Goal: Information Seeking & Learning: Learn about a topic

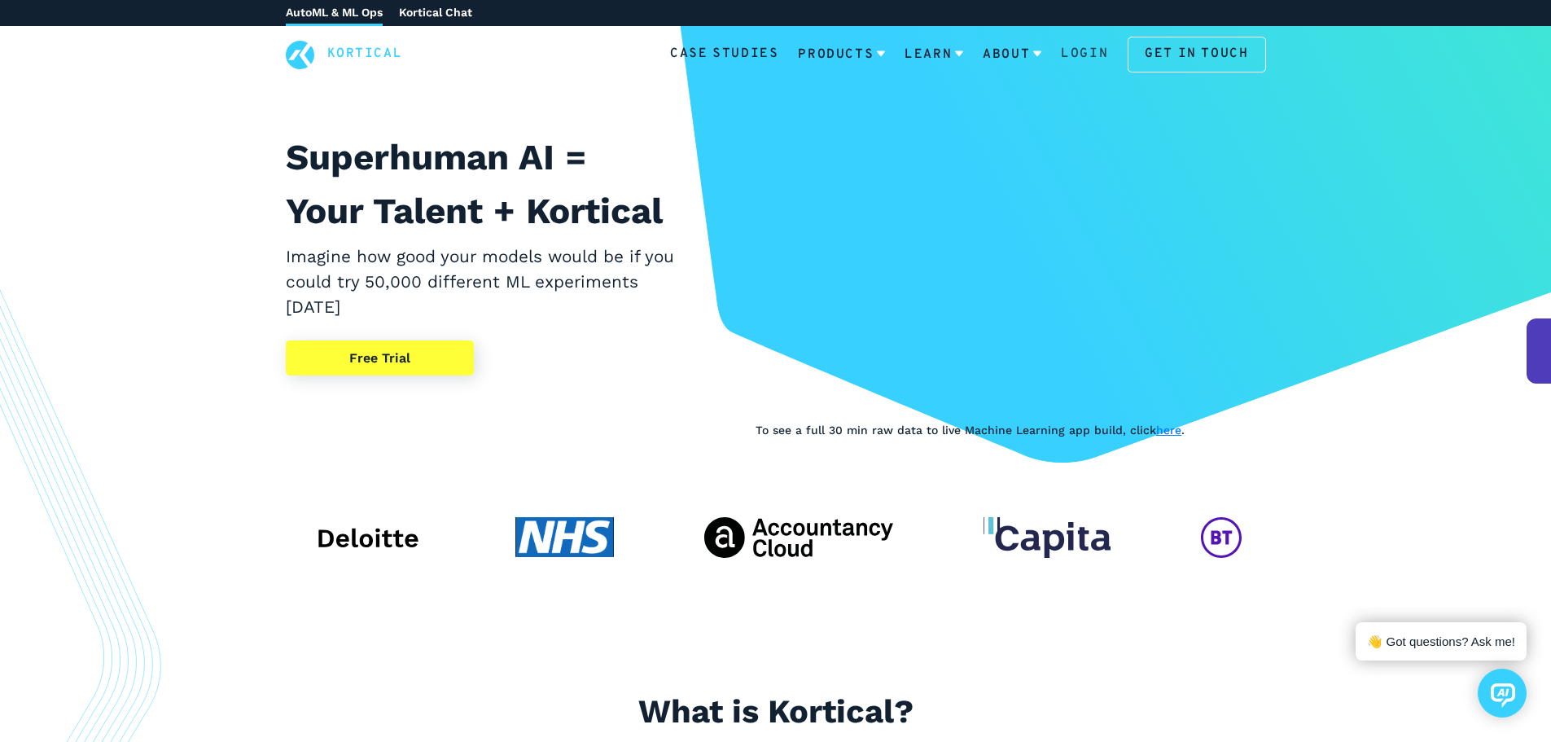
click at [1086, 49] on link "Login" at bounding box center [1084, 54] width 47 height 21
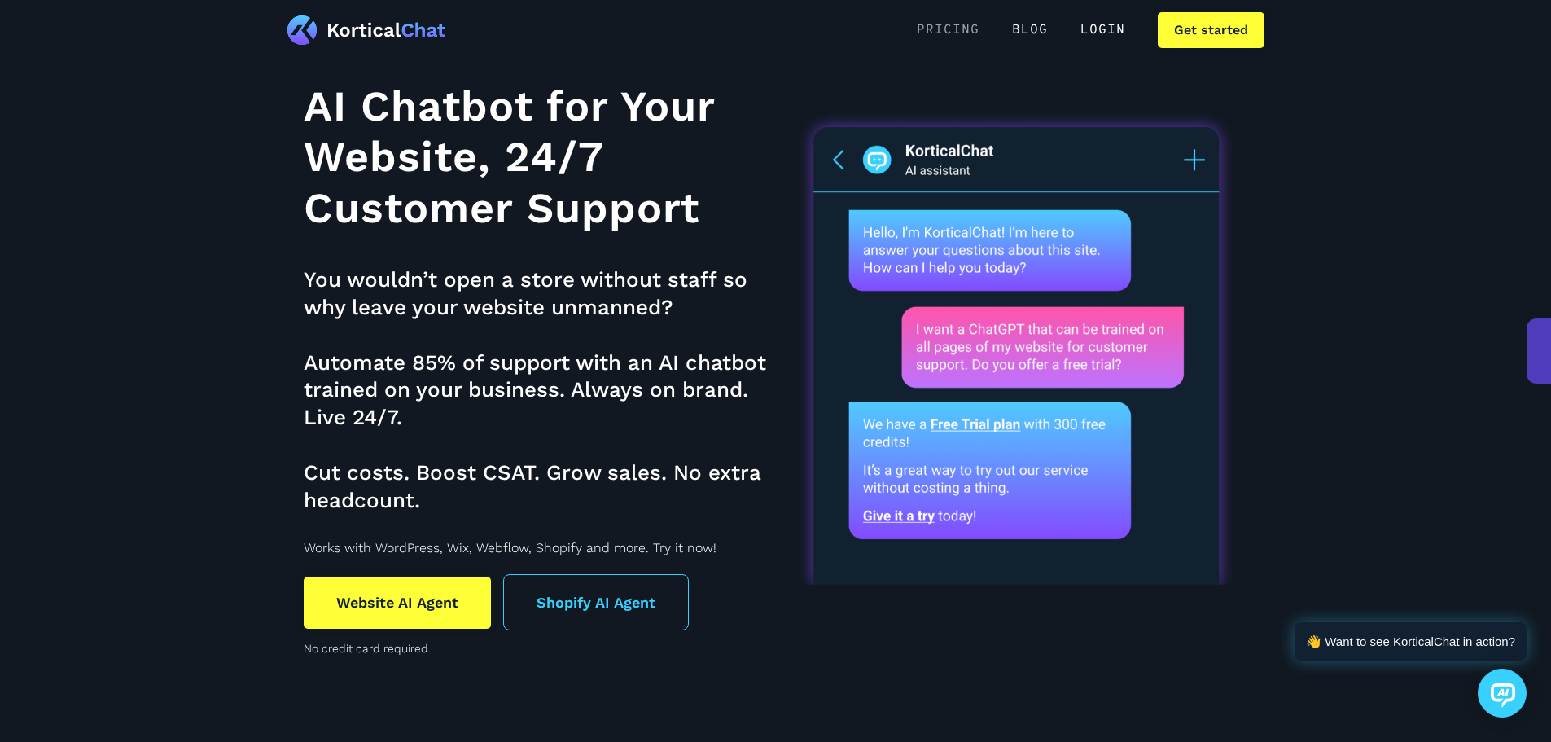
click at [951, 19] on link "Pricing" at bounding box center [948, 30] width 95 height 36
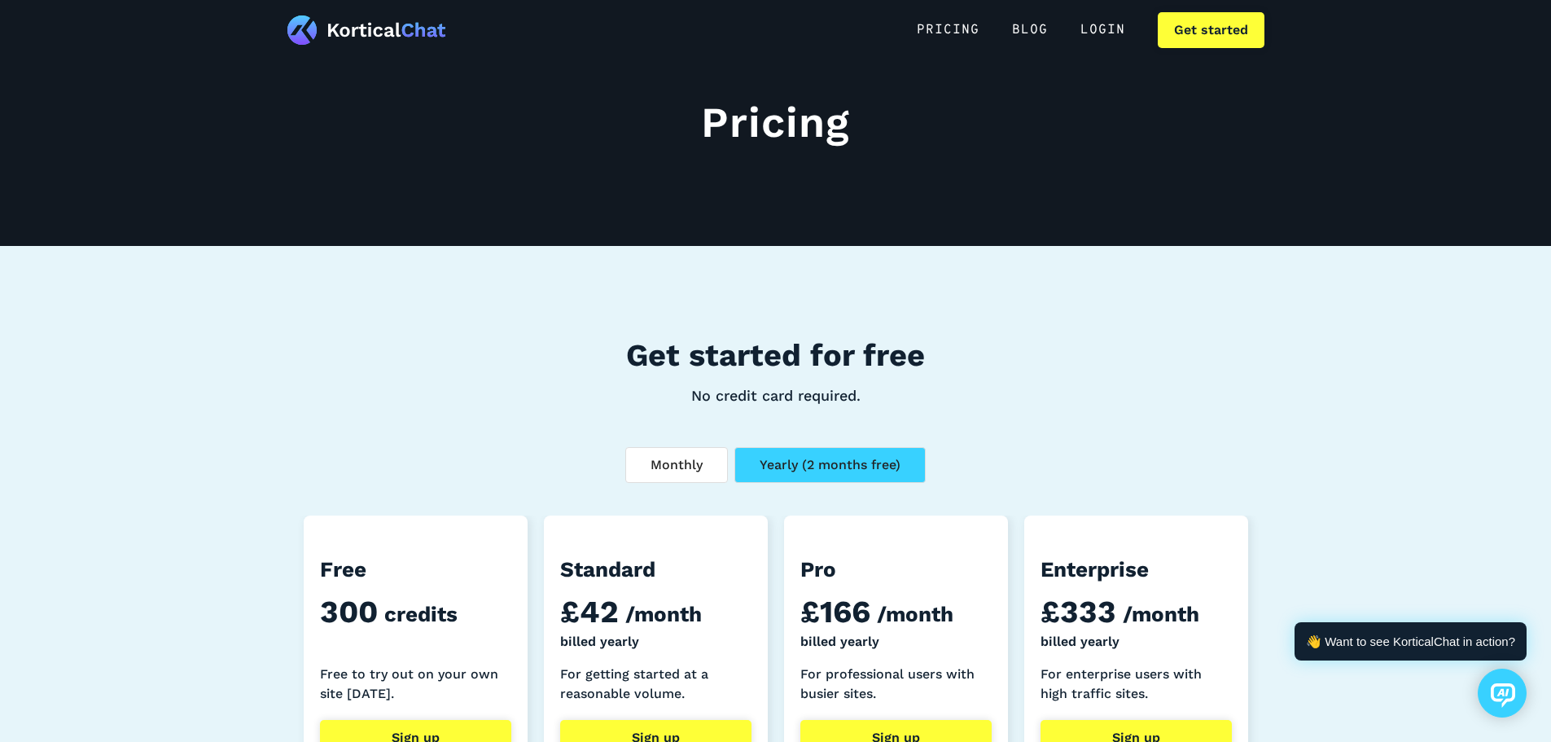
scroll to position [13, 0]
click at [1037, 33] on link "BLOG" at bounding box center [1030, 30] width 68 height 36
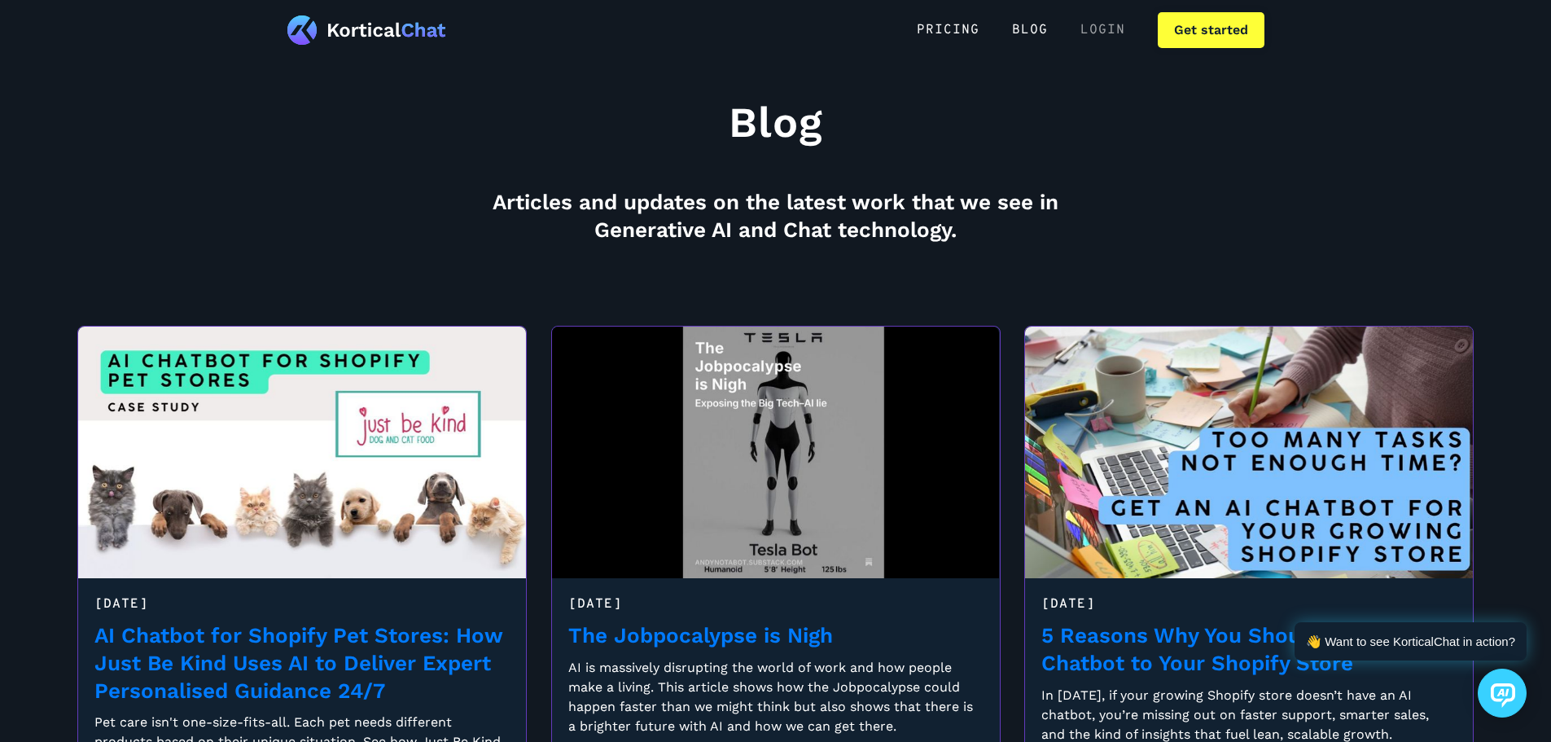
scroll to position [13, 0]
click at [1106, 25] on link "Login" at bounding box center [1102, 30] width 77 height 36
click at [356, 30] on img at bounding box center [366, 29] width 159 height 29
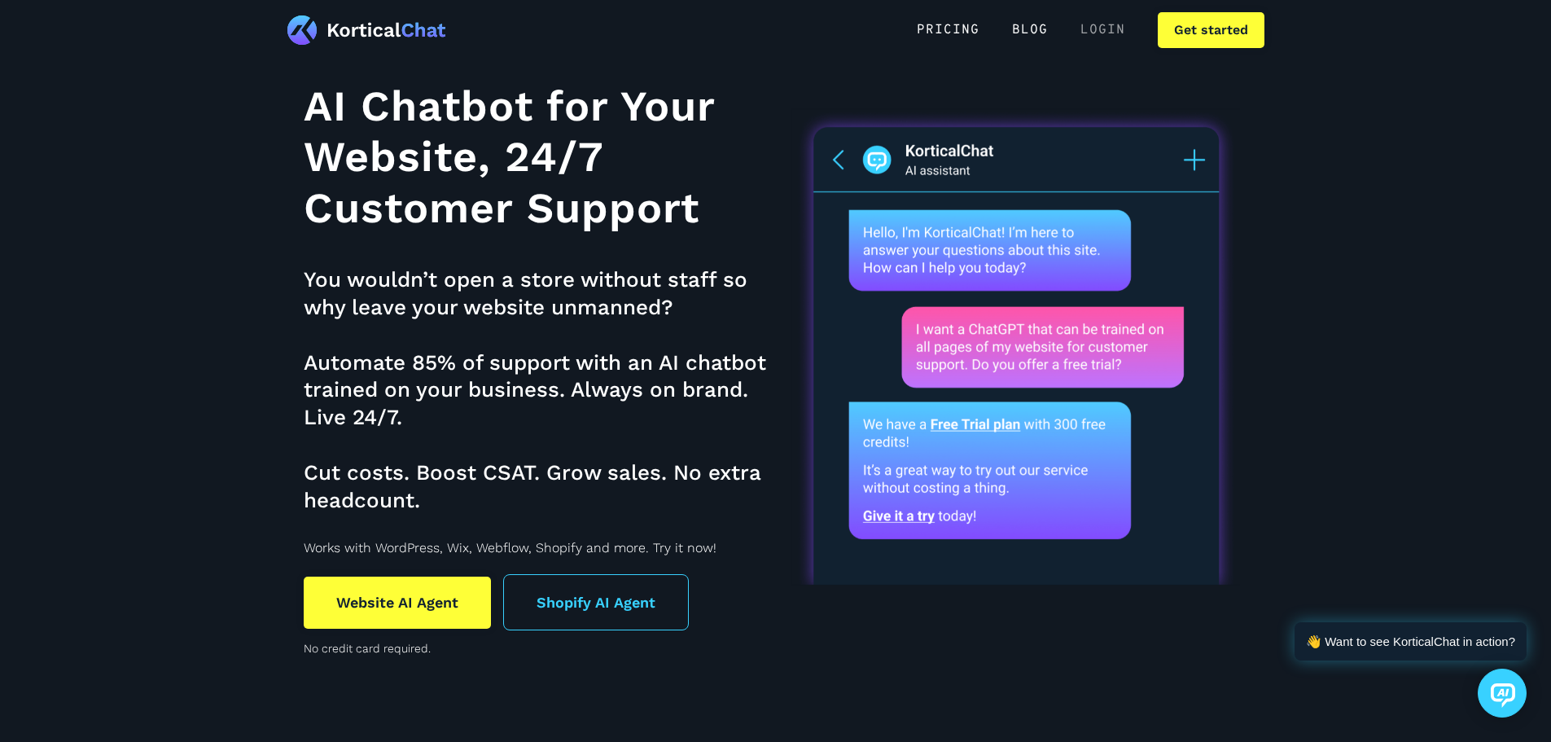
click at [1108, 30] on link "Login" at bounding box center [1102, 30] width 77 height 36
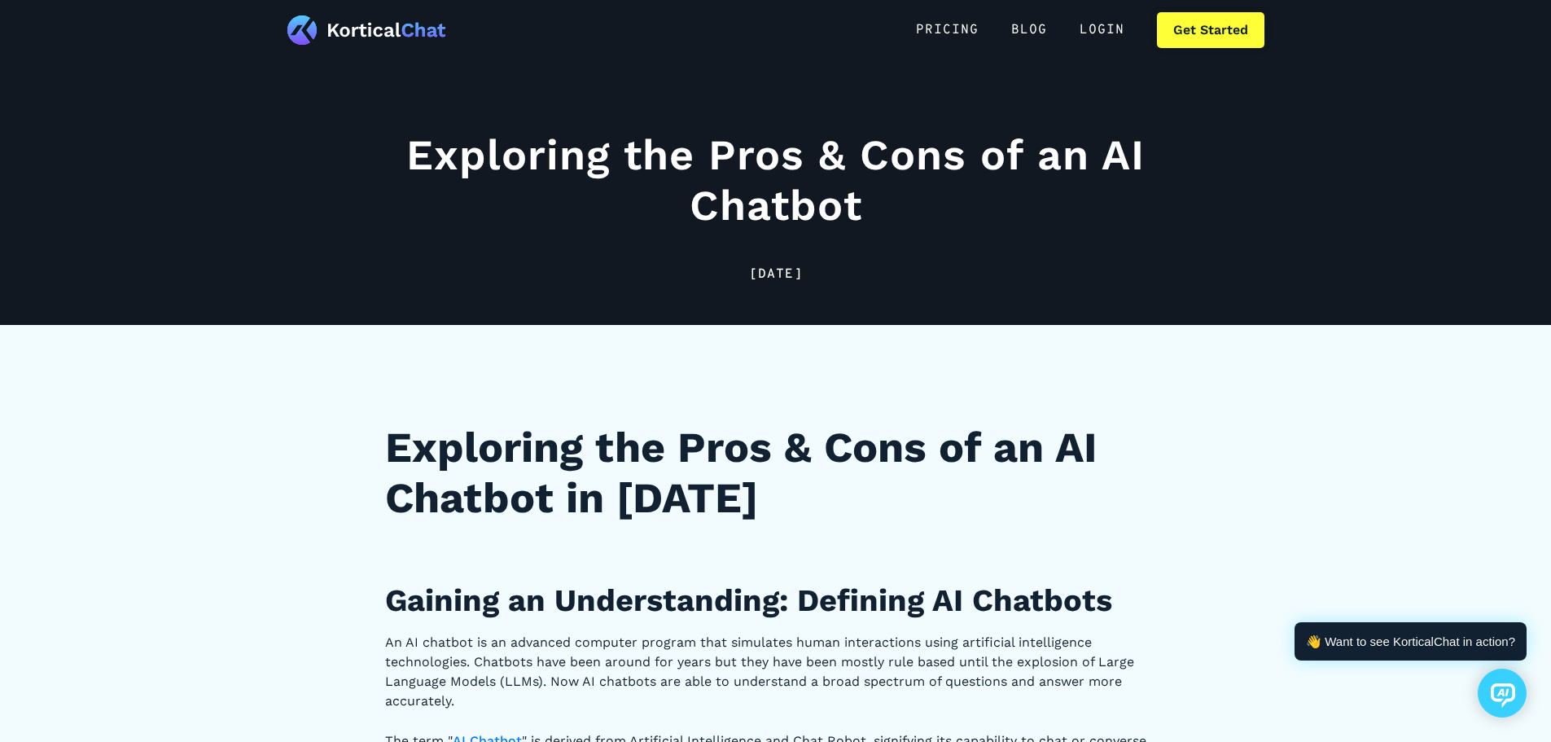
scroll to position [13, 0]
click at [362, 26] on img at bounding box center [366, 29] width 159 height 29
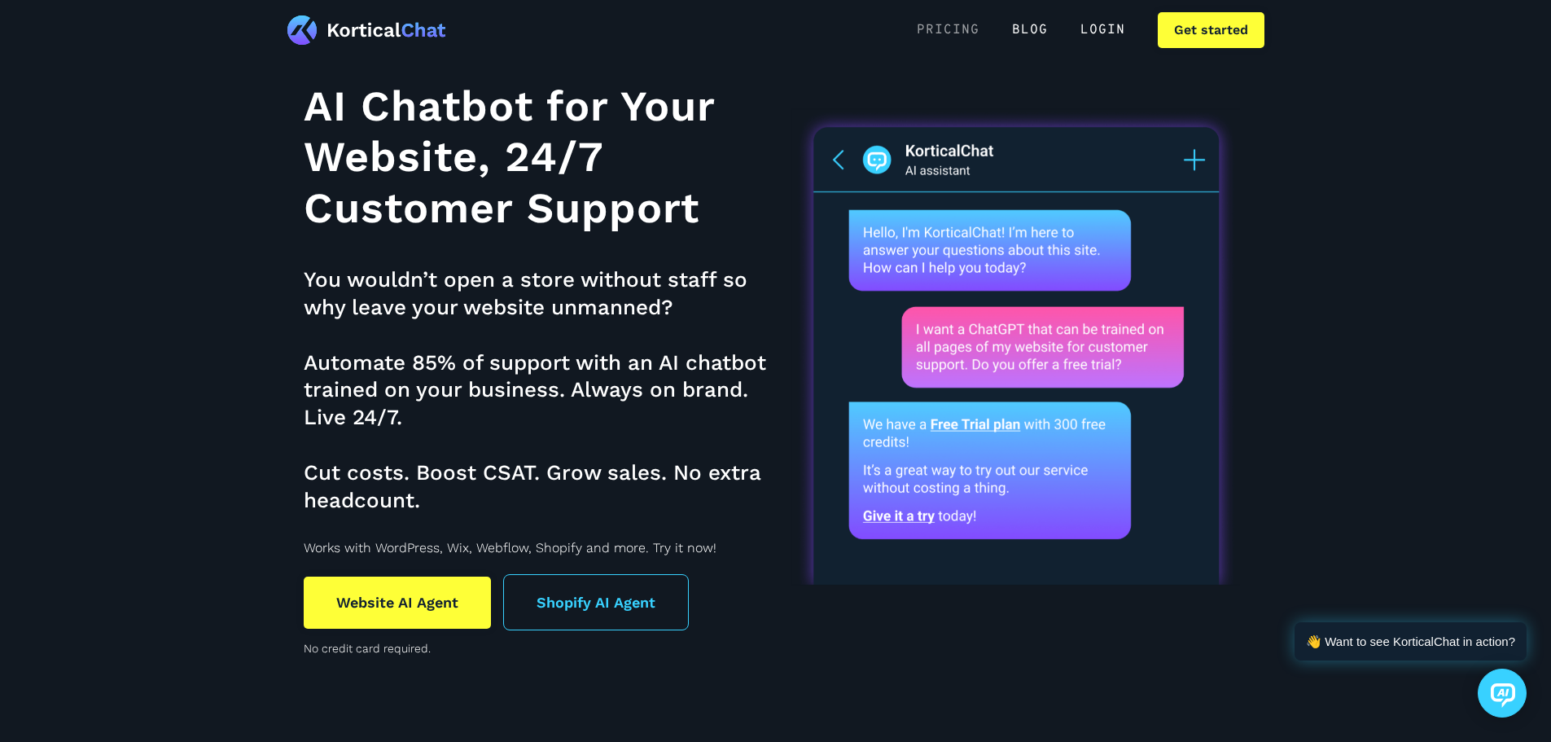
click at [955, 24] on link "Pricing" at bounding box center [948, 30] width 95 height 36
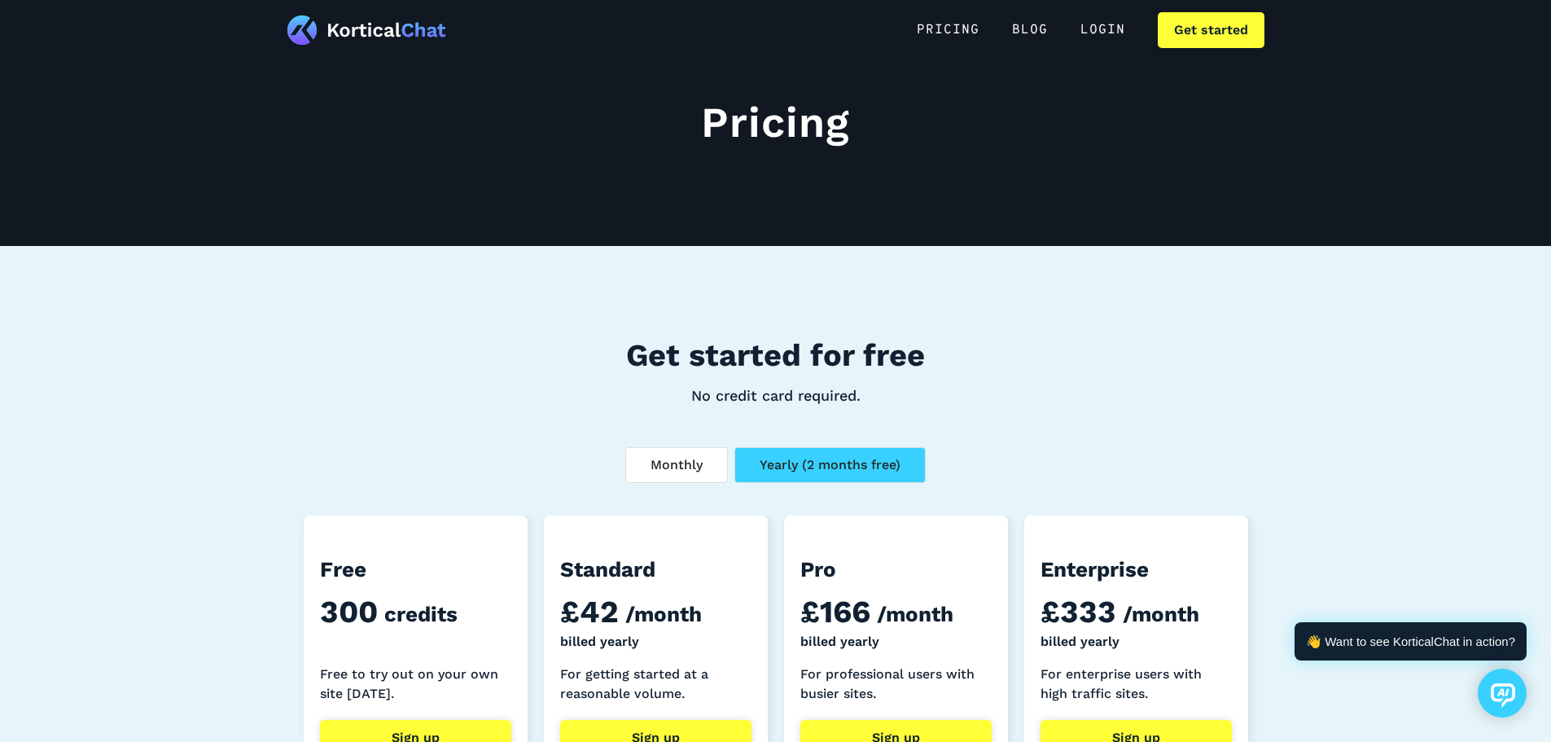
scroll to position [13, 0]
click at [1030, 25] on link "BLOG" at bounding box center [1030, 30] width 68 height 36
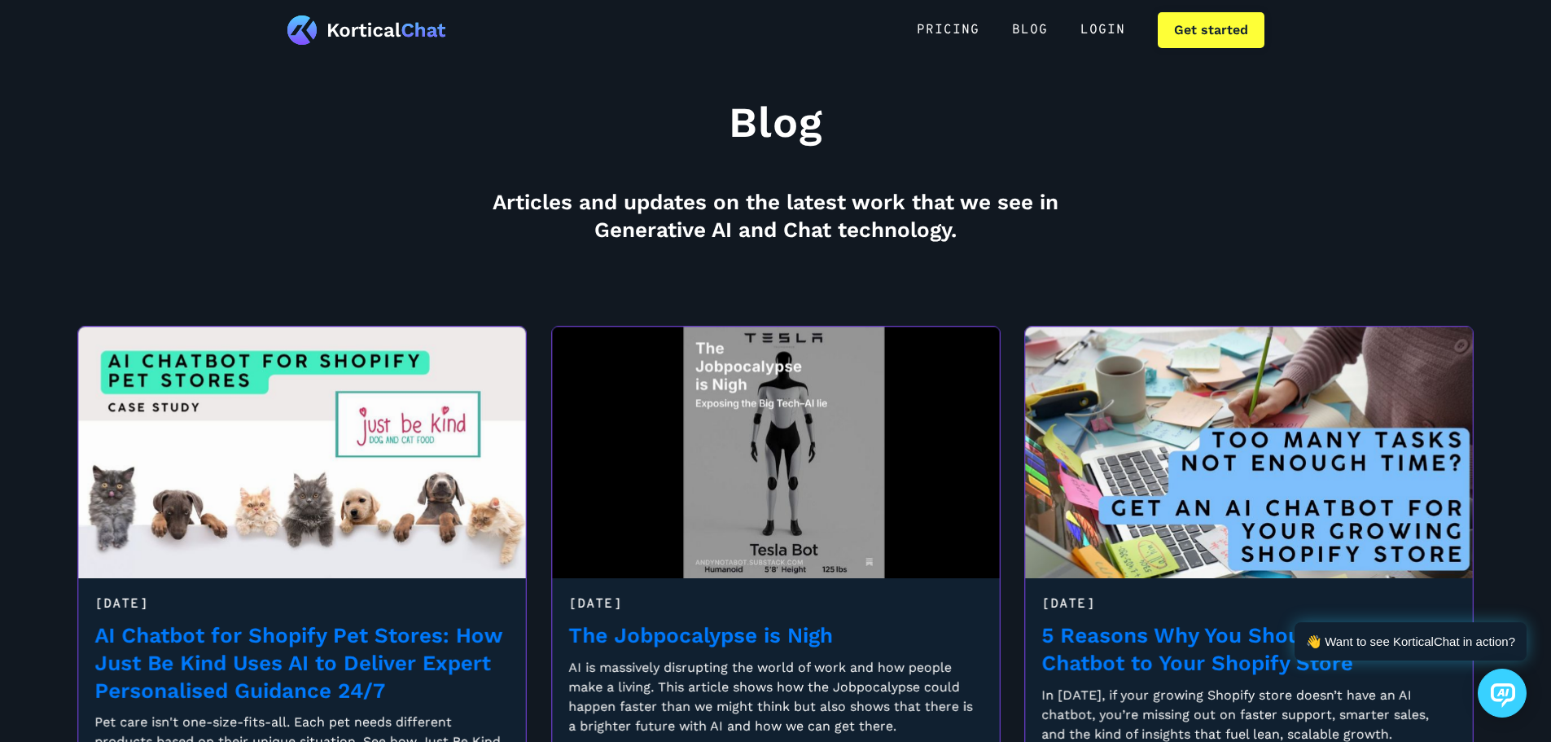
scroll to position [13, 0]
click at [1184, 29] on link "Get started" at bounding box center [1211, 30] width 107 height 36
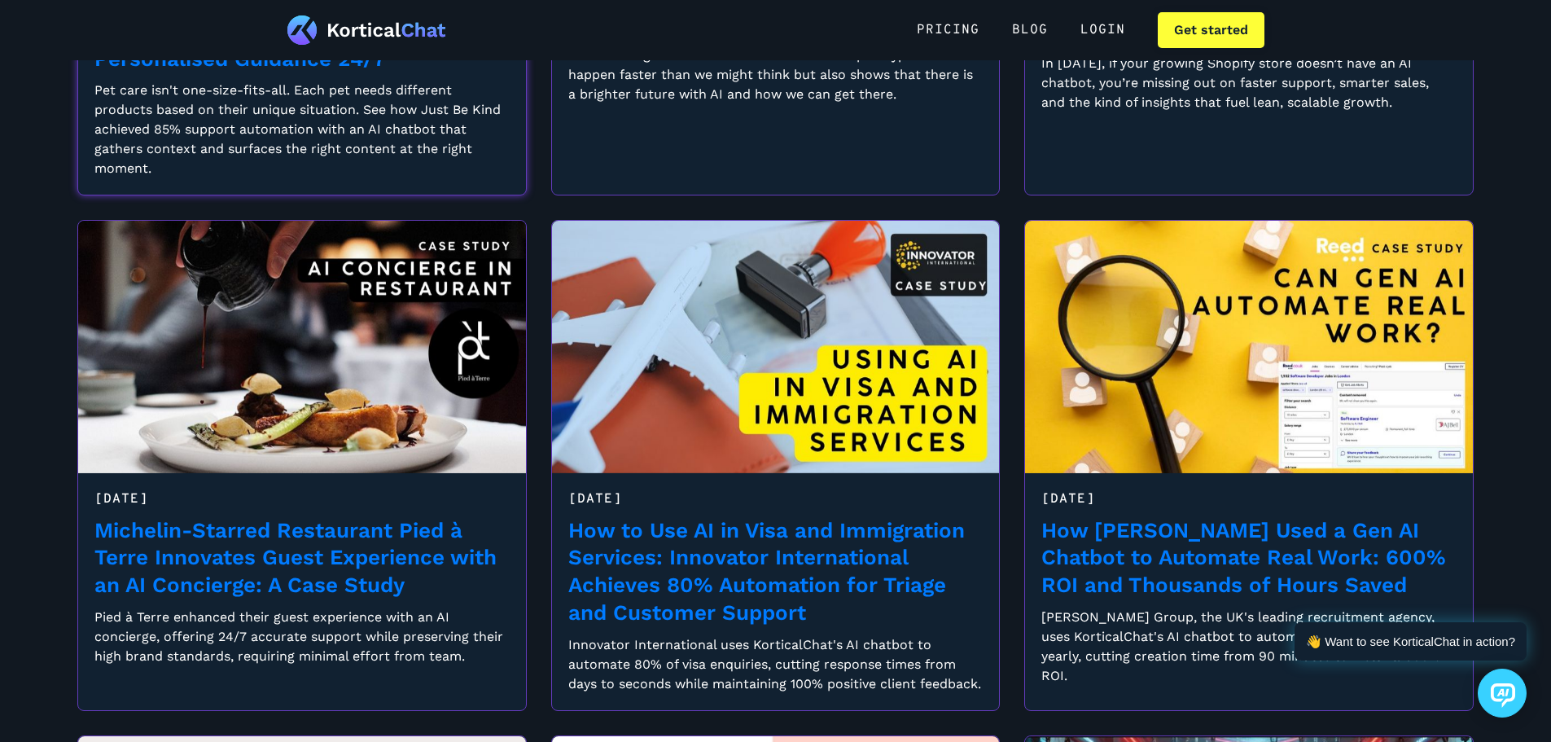
click at [383, 105] on div "Pet care isn't one-size-fits-all. Each pet needs different products based on th…" at bounding box center [301, 130] width 415 height 98
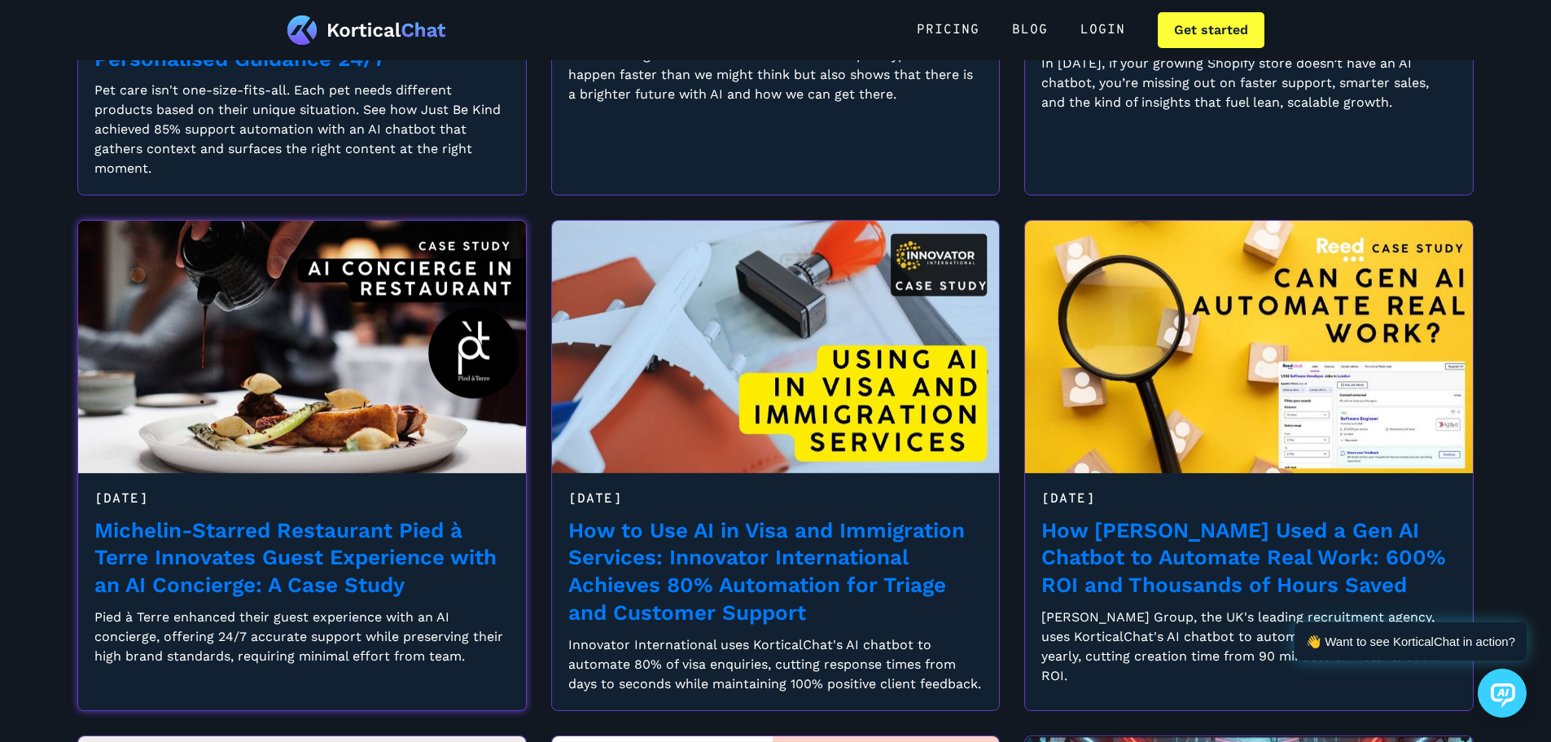
click at [344, 351] on img at bounding box center [302, 347] width 448 height 252
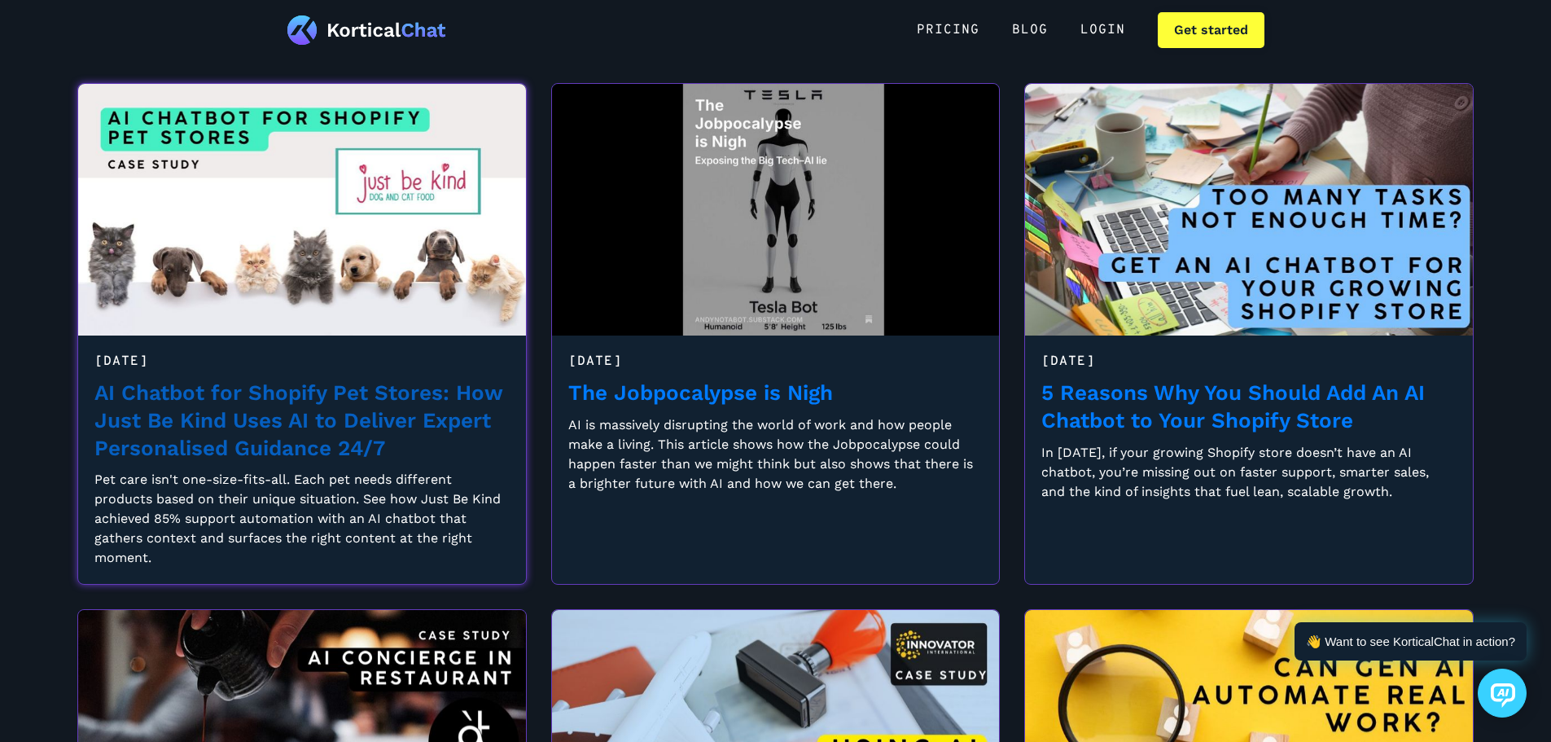
scroll to position [225, 0]
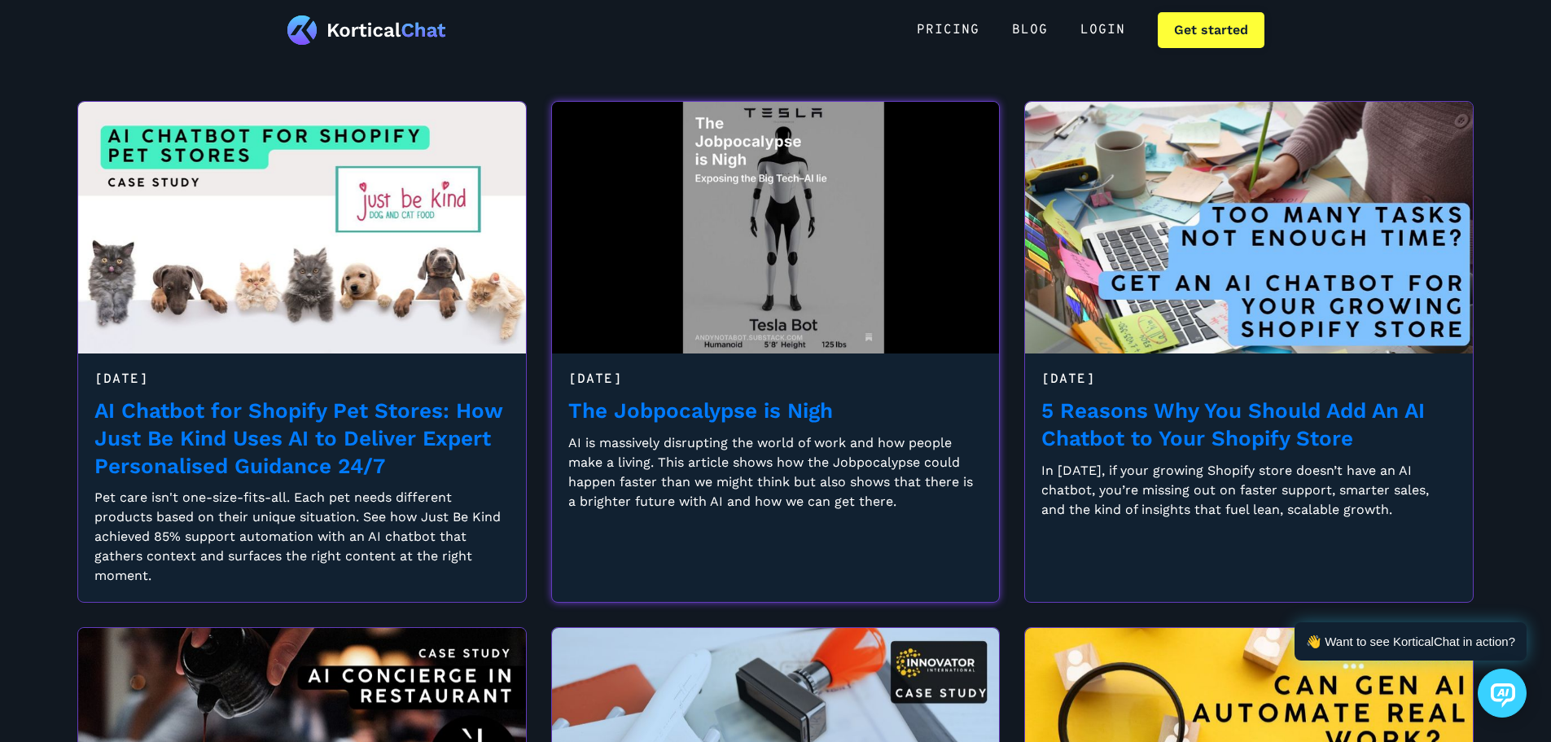
click at [880, 380] on div "July 24, 2025" at bounding box center [775, 380] width 415 height 20
click at [687, 421] on link "The Jobpocalypse is Nigh" at bounding box center [700, 411] width 265 height 28
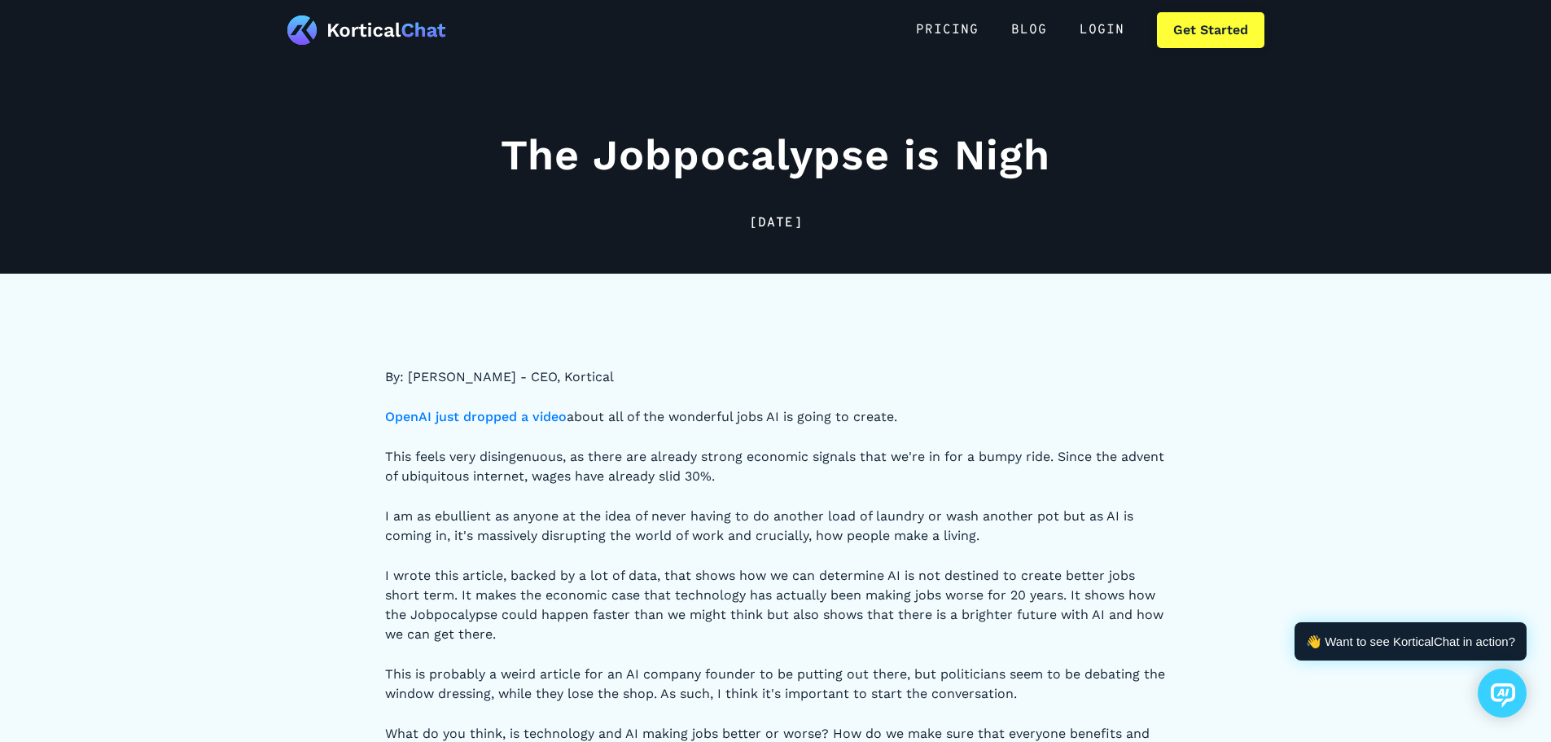
scroll to position [13, 0]
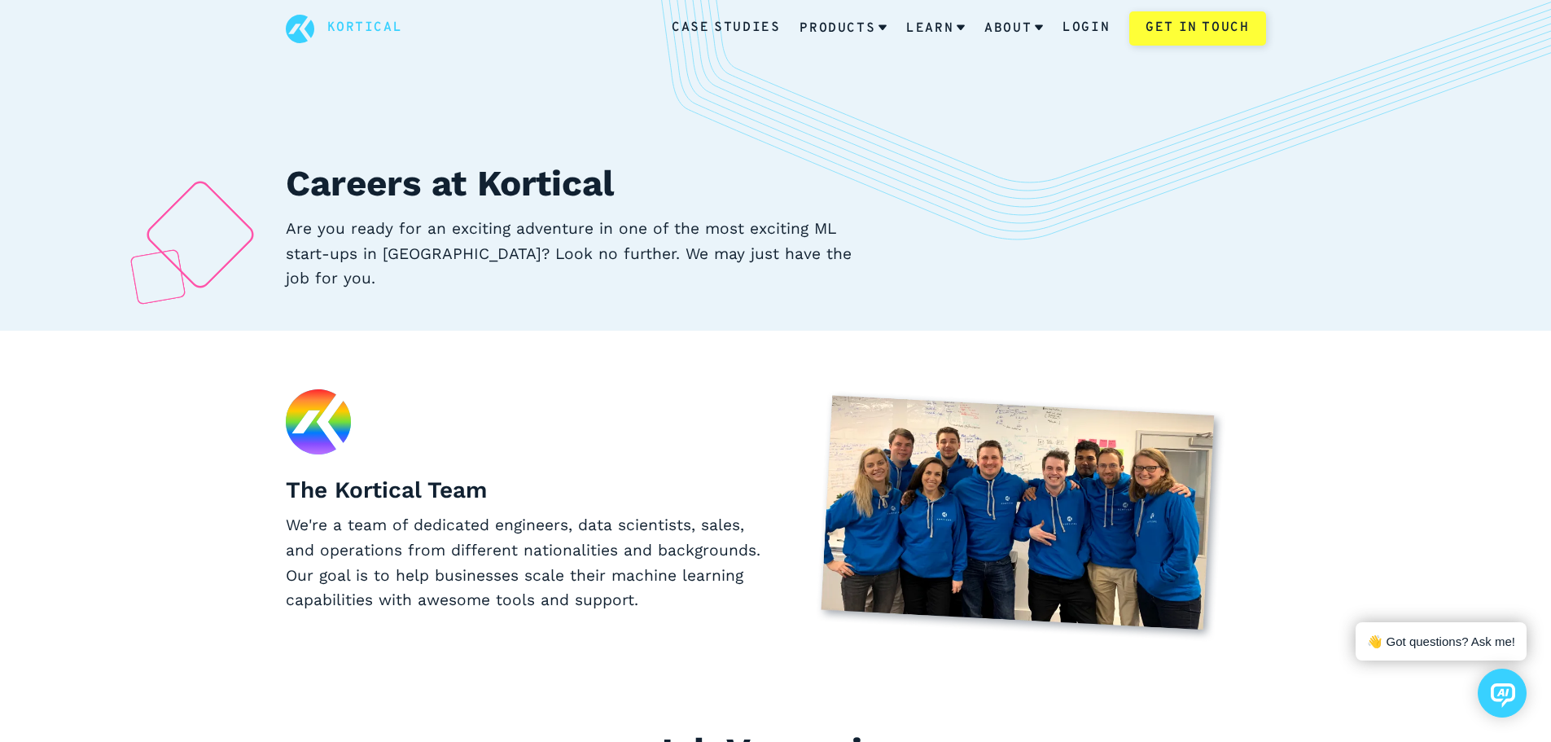
click at [735, 15] on div "Case Studies Products Learn About Login Get in touch" at bounding box center [958, 28] width 613 height 34
click at [735, 35] on link "Case Studies" at bounding box center [726, 28] width 108 height 21
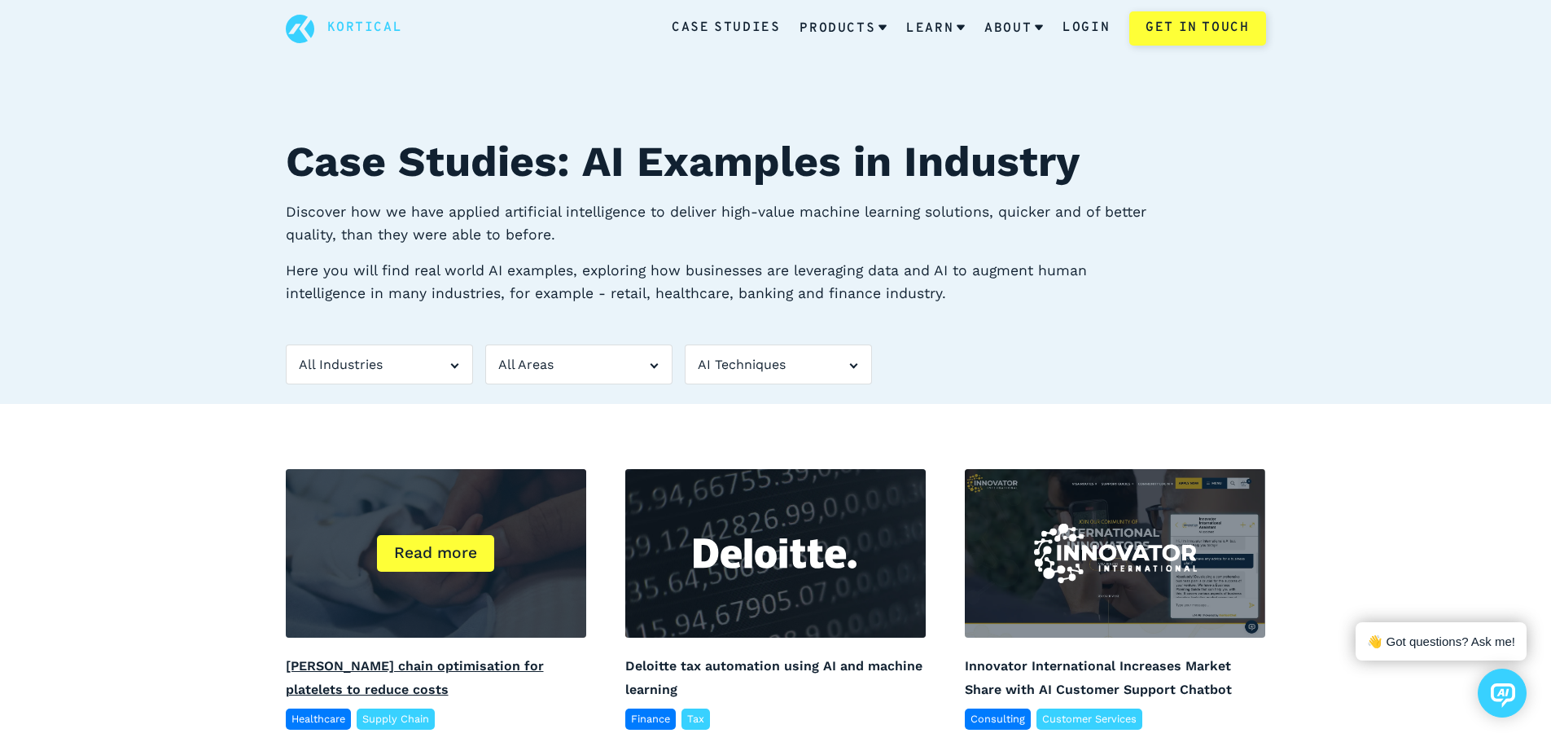
click at [361, 661] on link "[PERSON_NAME] chain optimisation for platelets to reduce costs" at bounding box center [415, 677] width 258 height 39
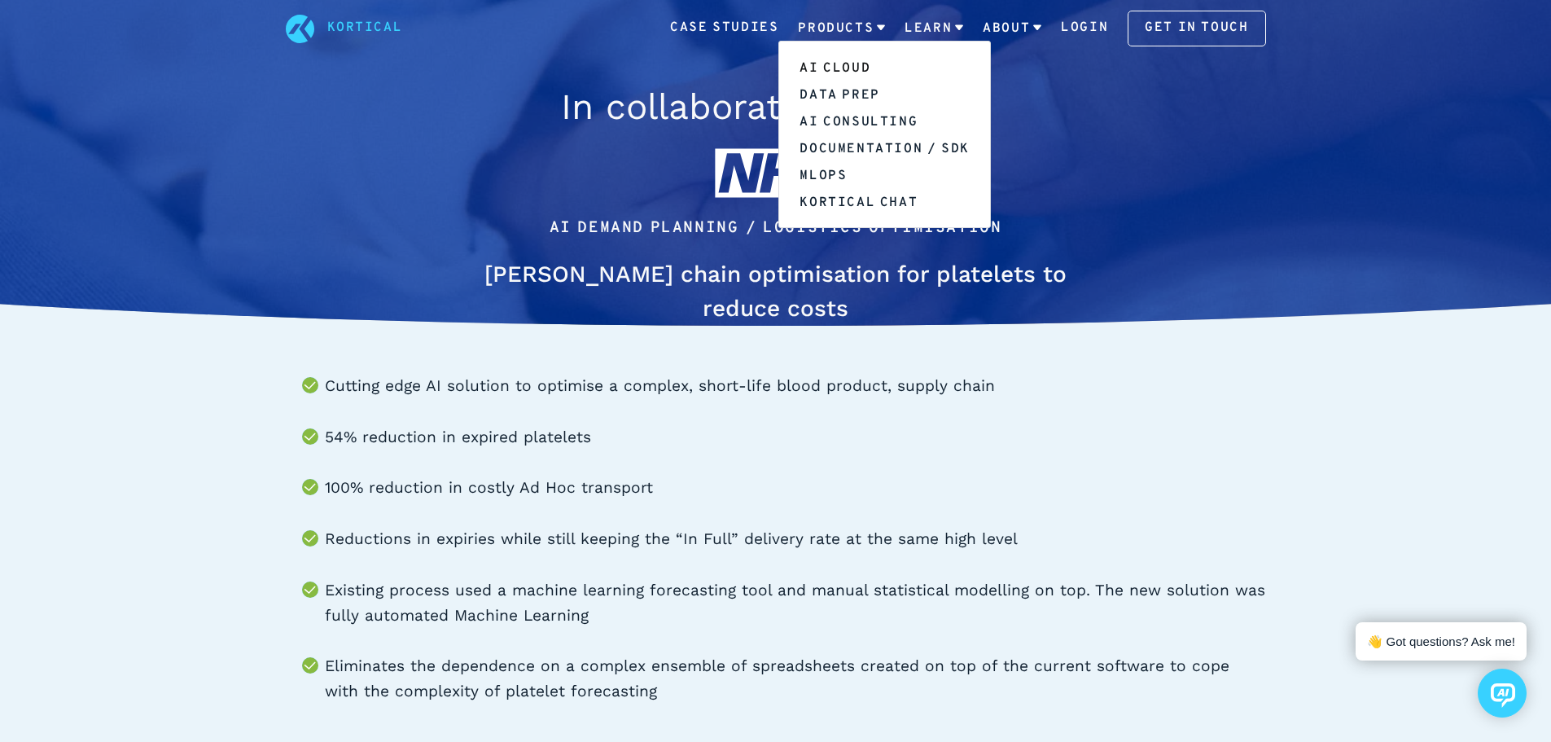
click at [845, 70] on link "AI Cloud" at bounding box center [884, 67] width 210 height 27
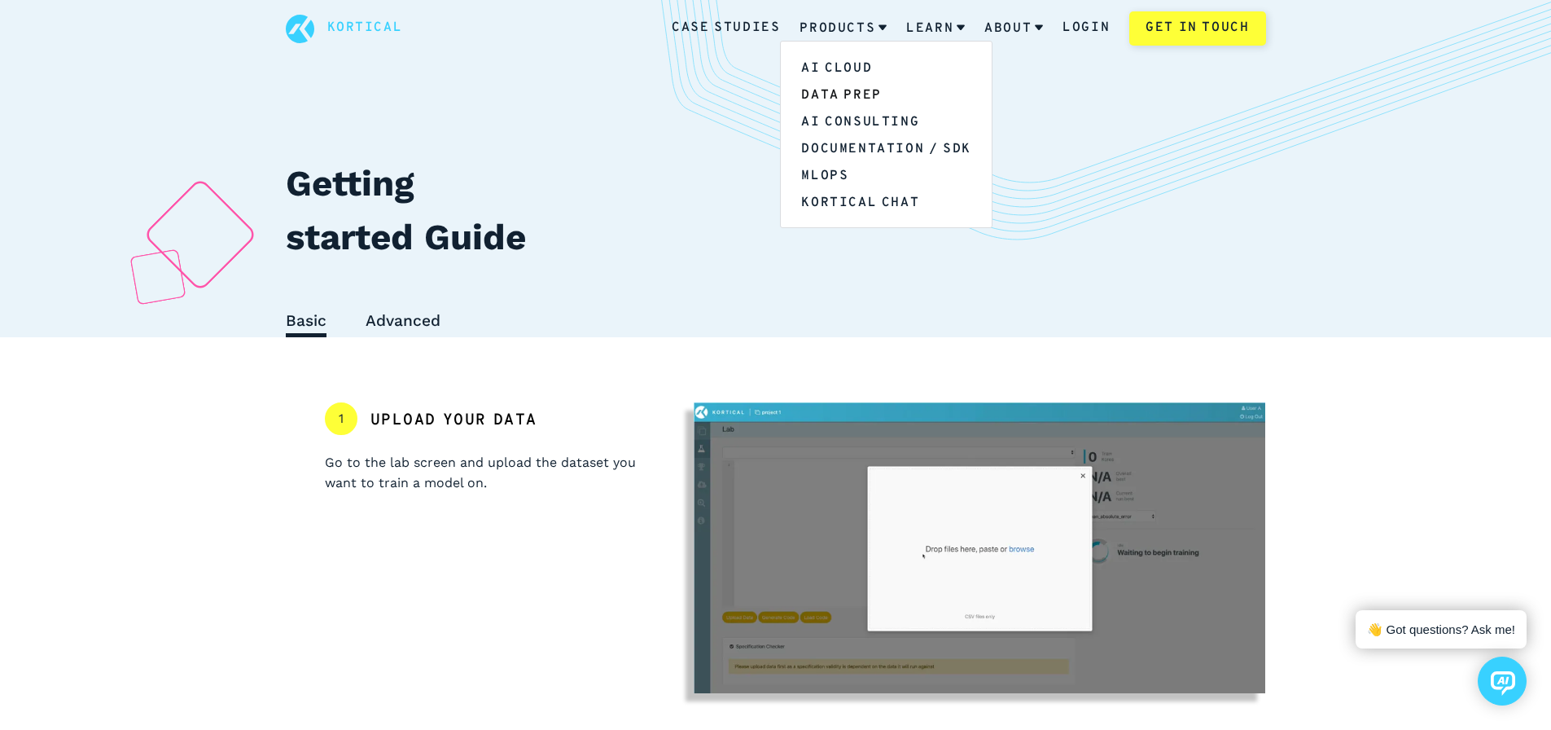
click at [851, 90] on link "Data Prep" at bounding box center [886, 94] width 210 height 27
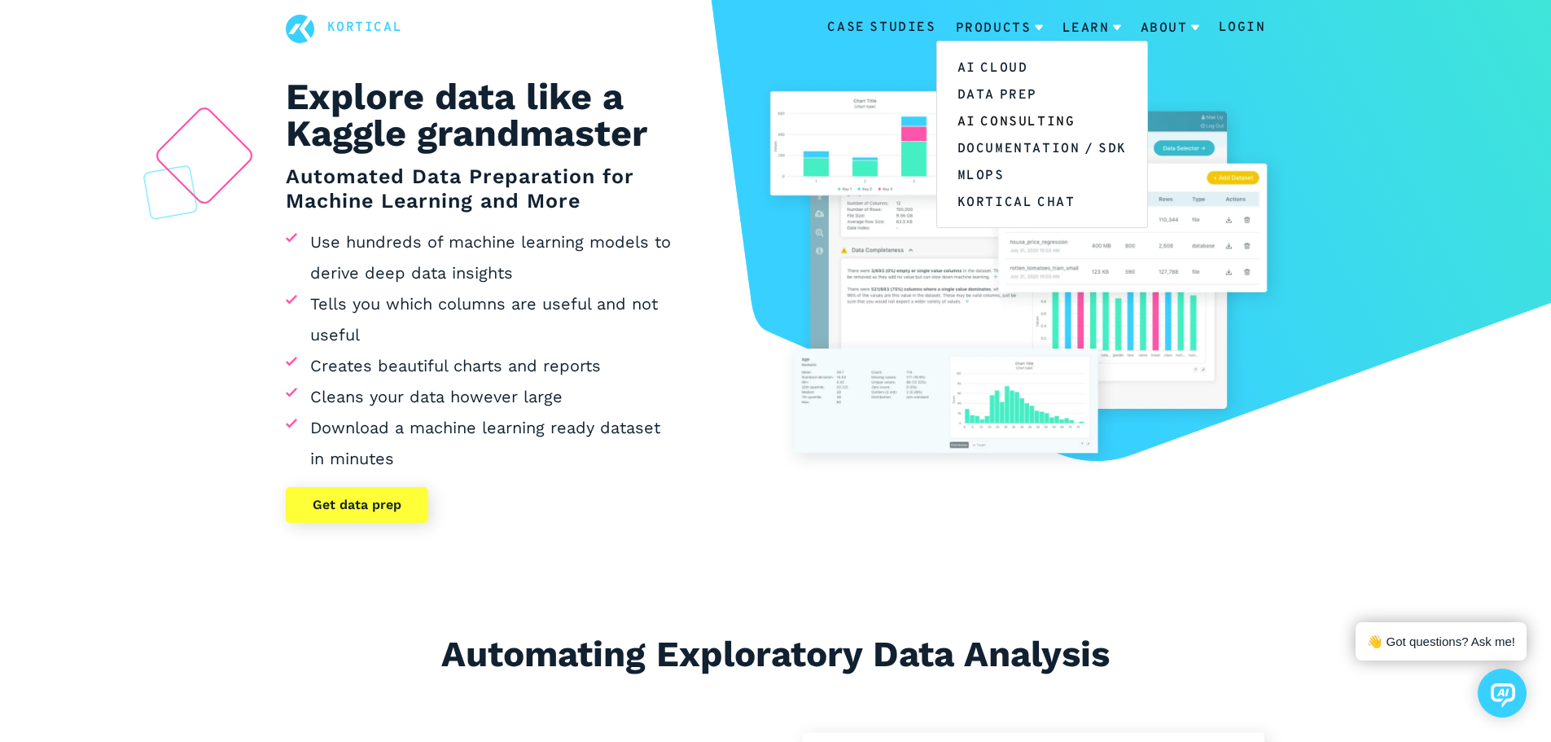
click at [996, 120] on link "AI Consulting" at bounding box center [1042, 121] width 210 height 27
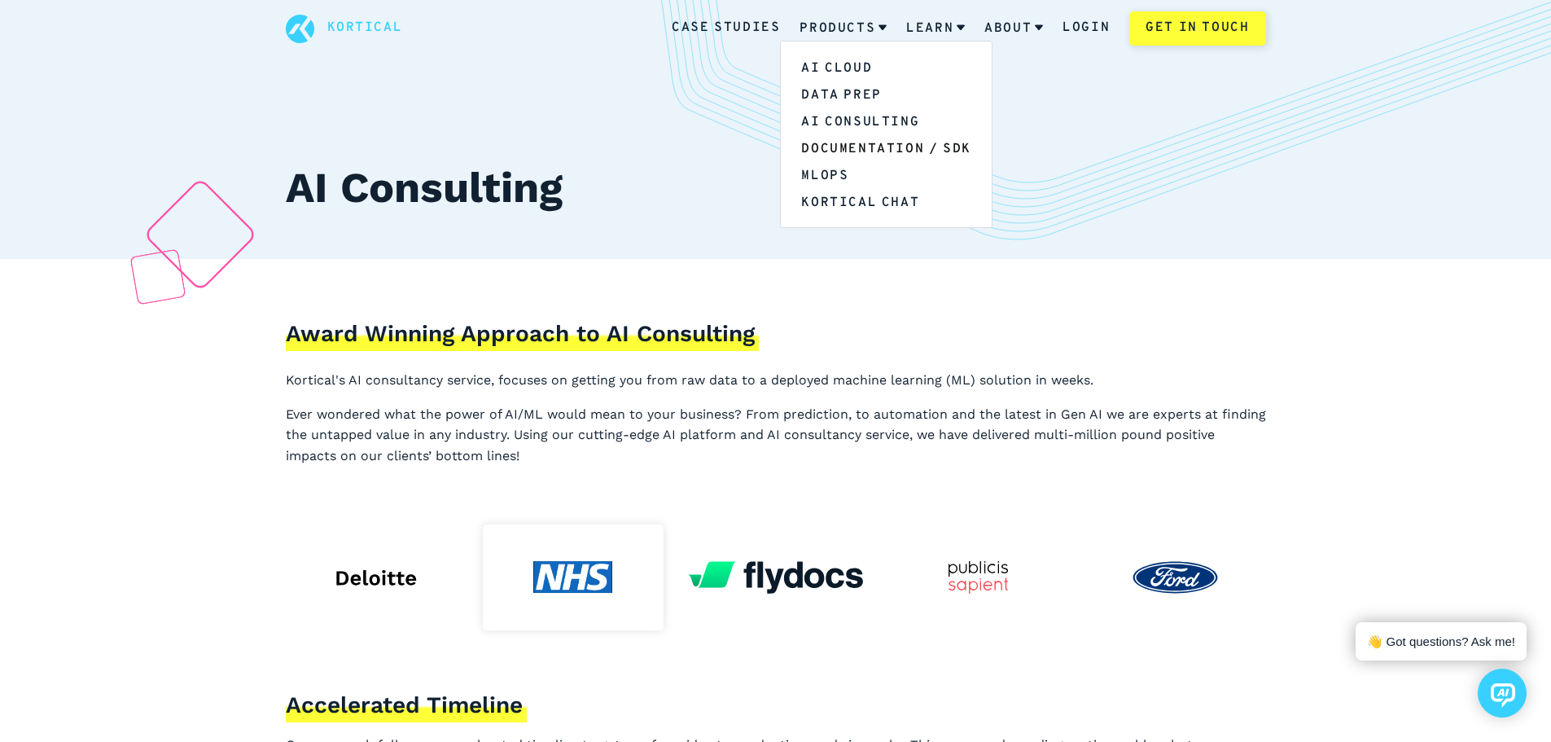
click at [853, 159] on link "Documentation / SDK" at bounding box center [886, 147] width 210 height 27
click at [841, 175] on link "MLOps" at bounding box center [886, 174] width 210 height 27
click at [864, 195] on link "Kortical Chat" at bounding box center [886, 201] width 210 height 27
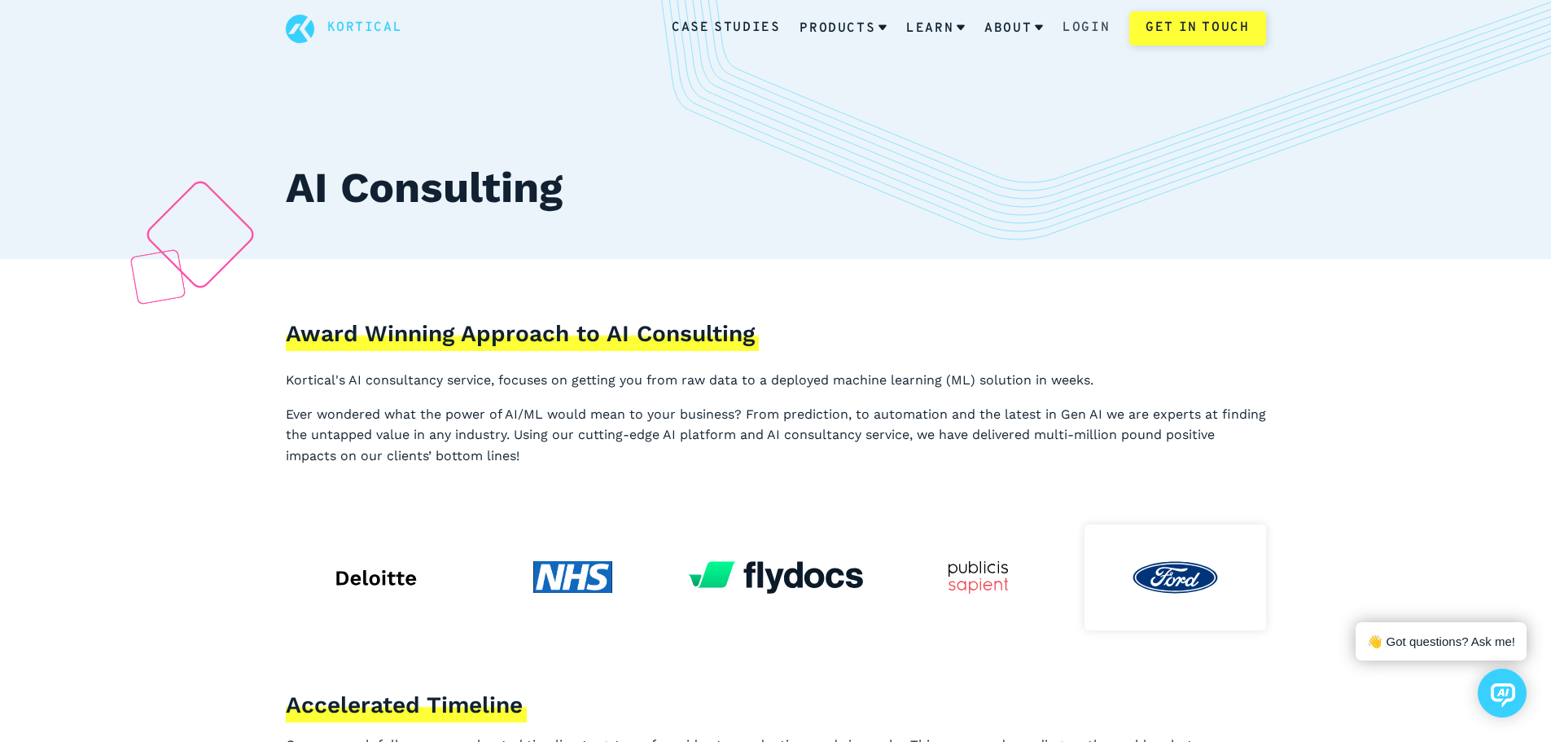
click at [1093, 26] on link "Login" at bounding box center [1086, 28] width 47 height 21
click at [1218, 31] on link "Get in touch" at bounding box center [1198, 28] width 136 height 34
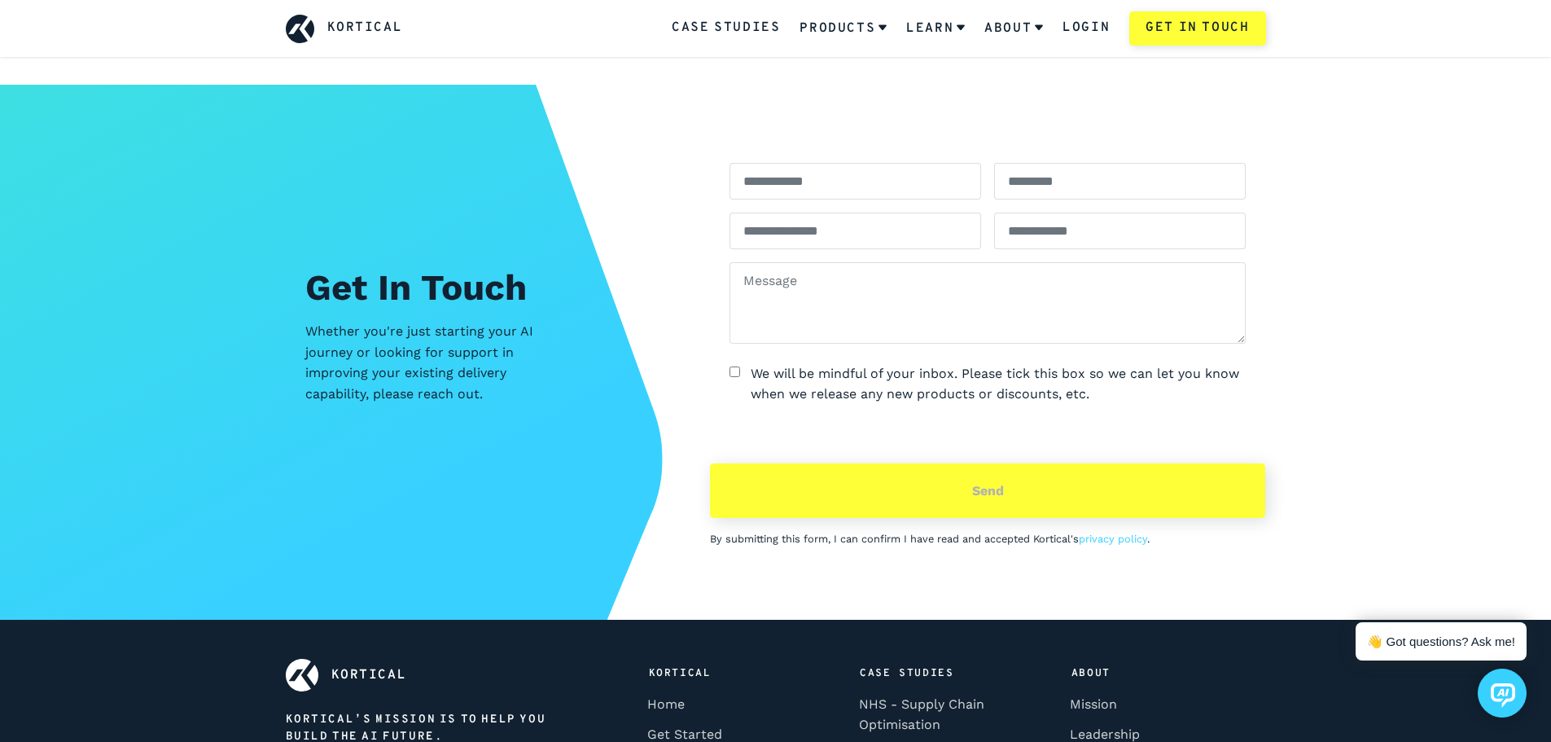
scroll to position [4495, 0]
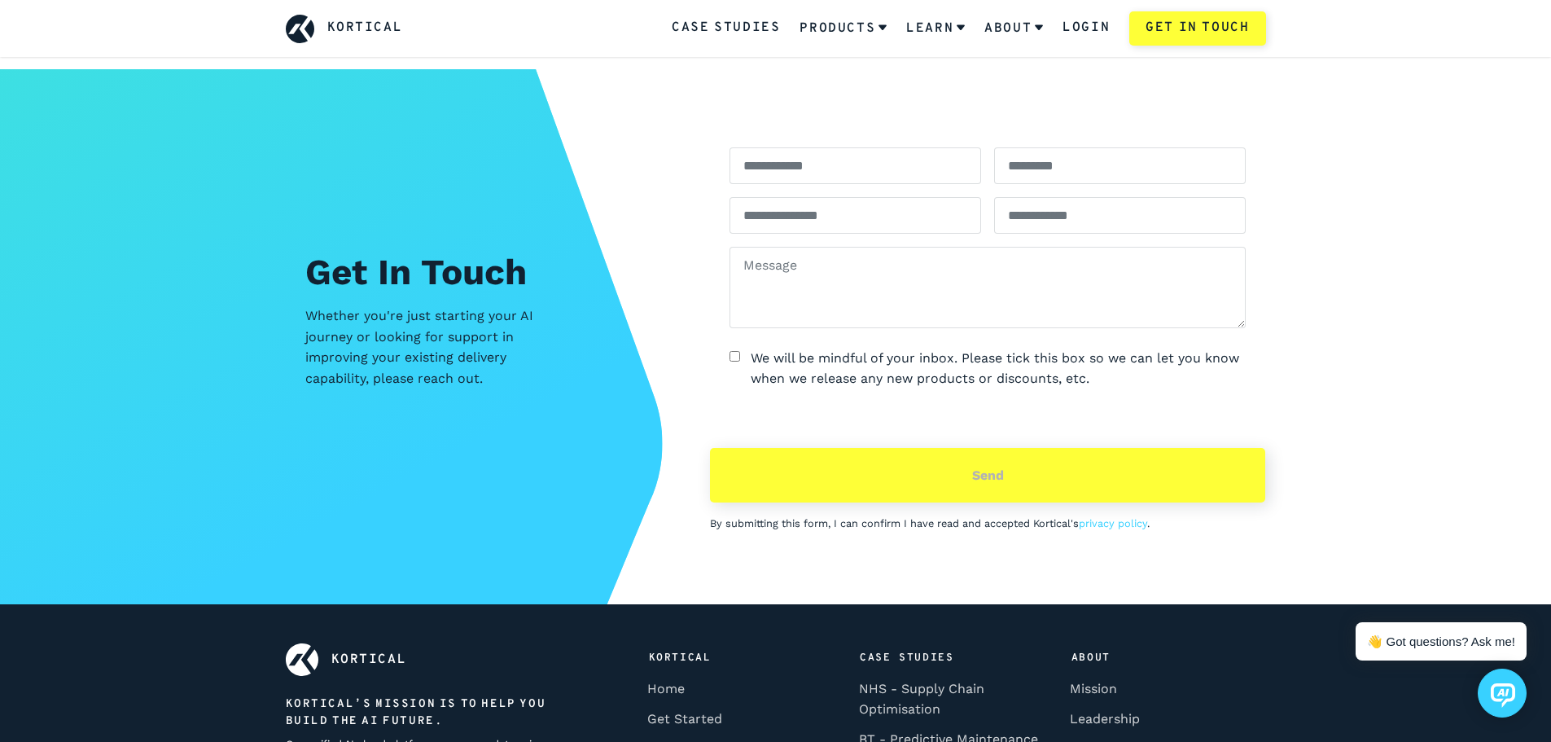
click at [319, 19] on div "Kortical" at bounding box center [344, 29] width 117 height 29
drag, startPoint x: 368, startPoint y: 15, endPoint x: 351, endPoint y: 24, distance: 19.3
click at [366, 17] on div "Kortical" at bounding box center [344, 29] width 117 height 29
click at [351, 25] on link "Kortical" at bounding box center [365, 28] width 76 height 21
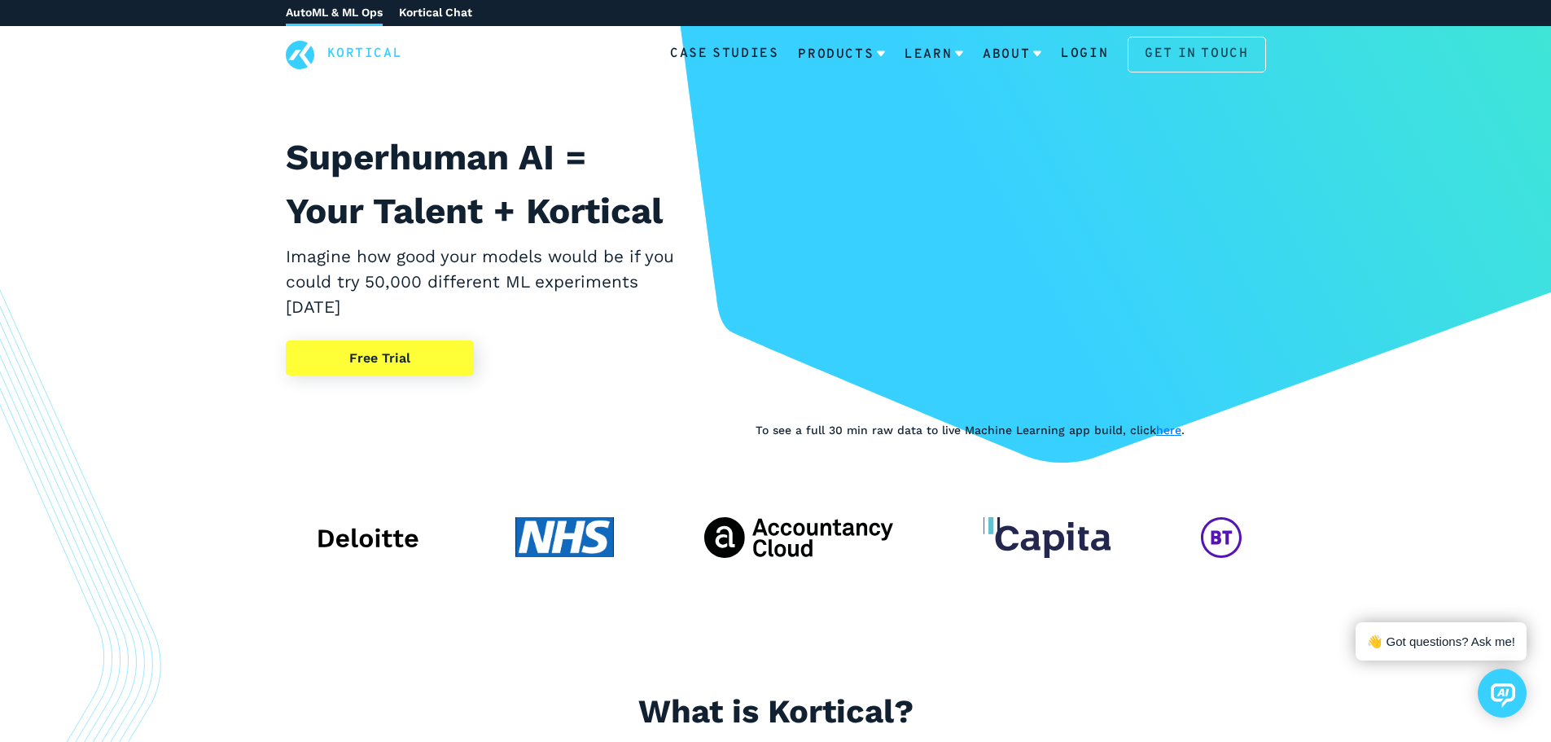
click at [1179, 49] on link "Get in touch" at bounding box center [1197, 55] width 138 height 36
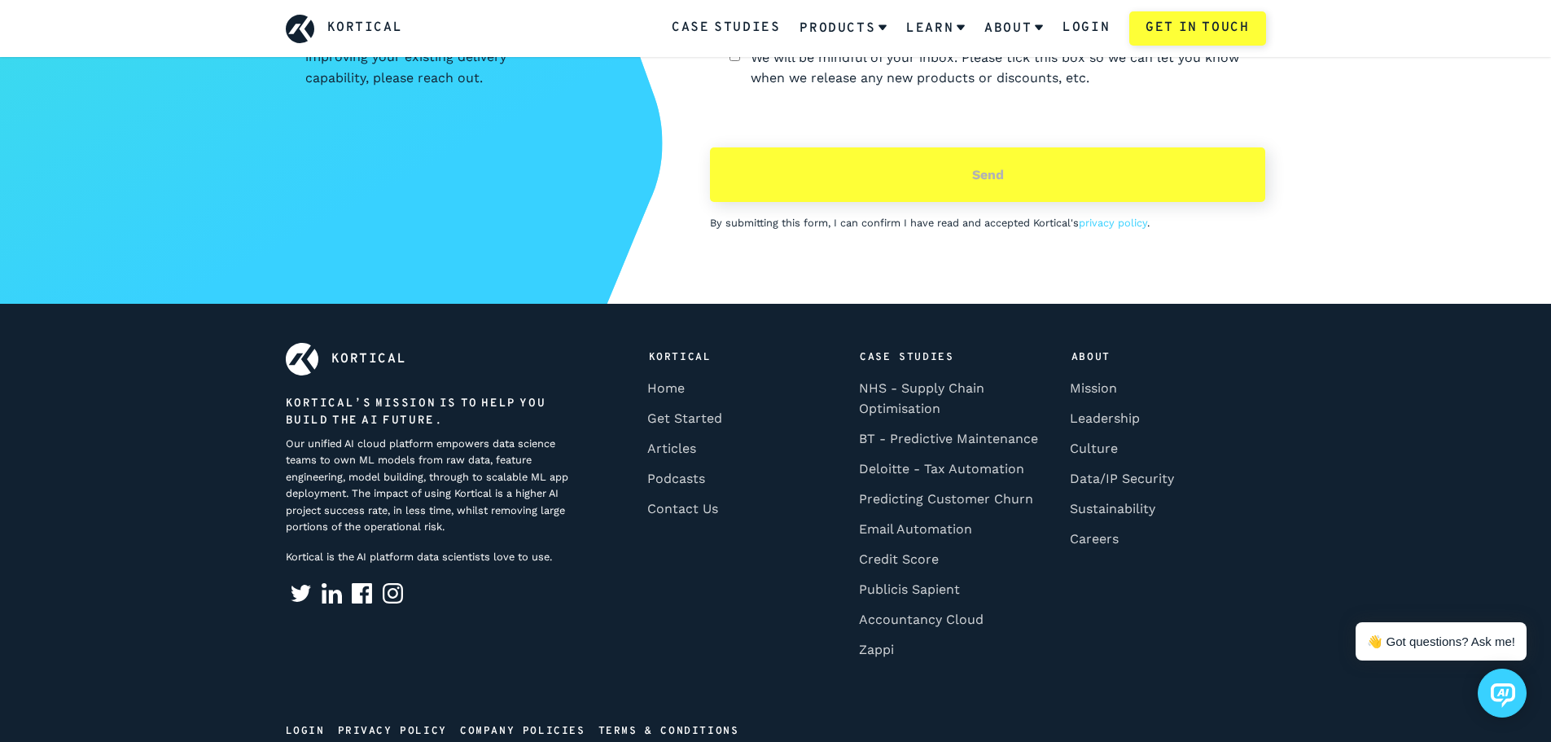
scroll to position [7231, 0]
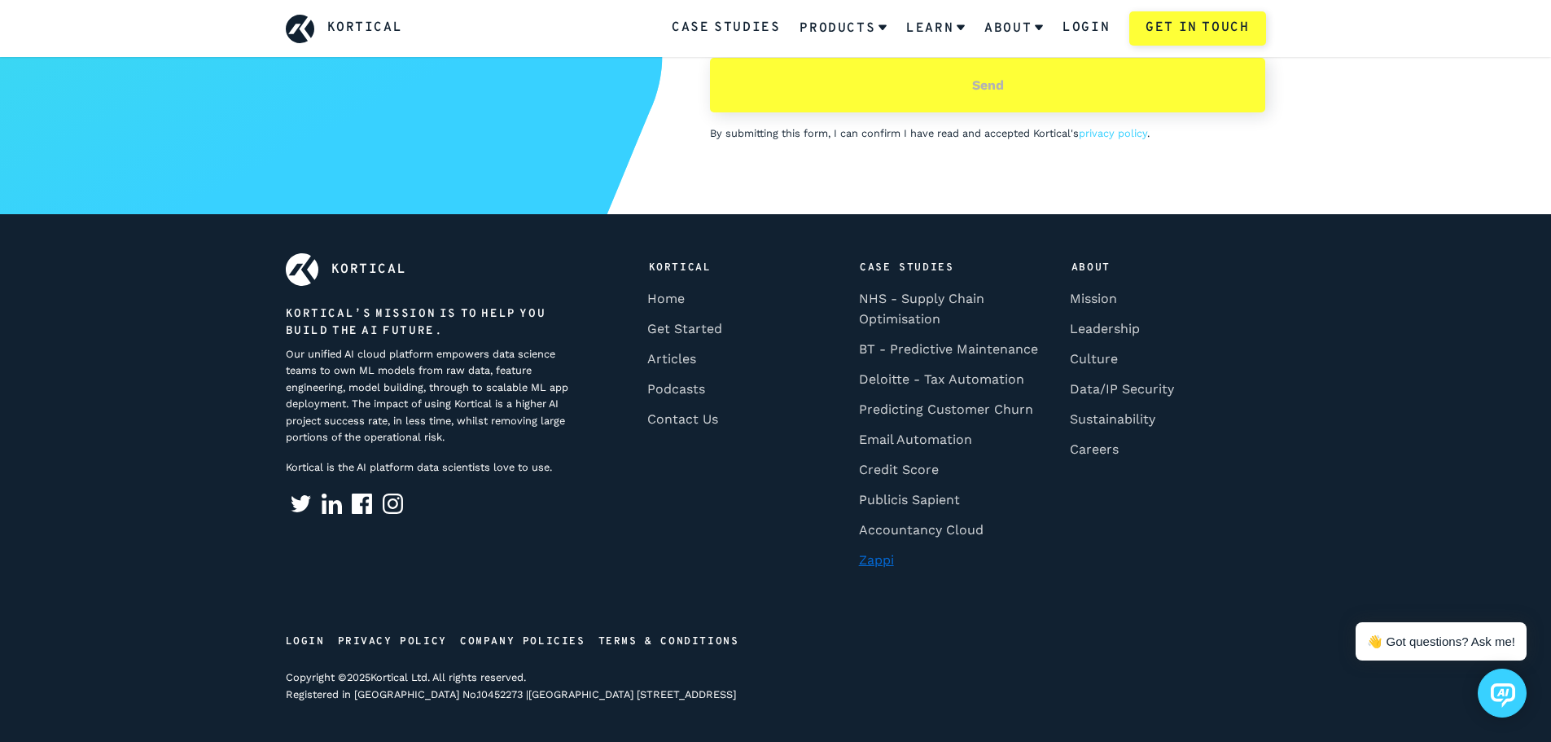
click at [886, 568] on link "Zappi" at bounding box center [876, 560] width 46 height 30
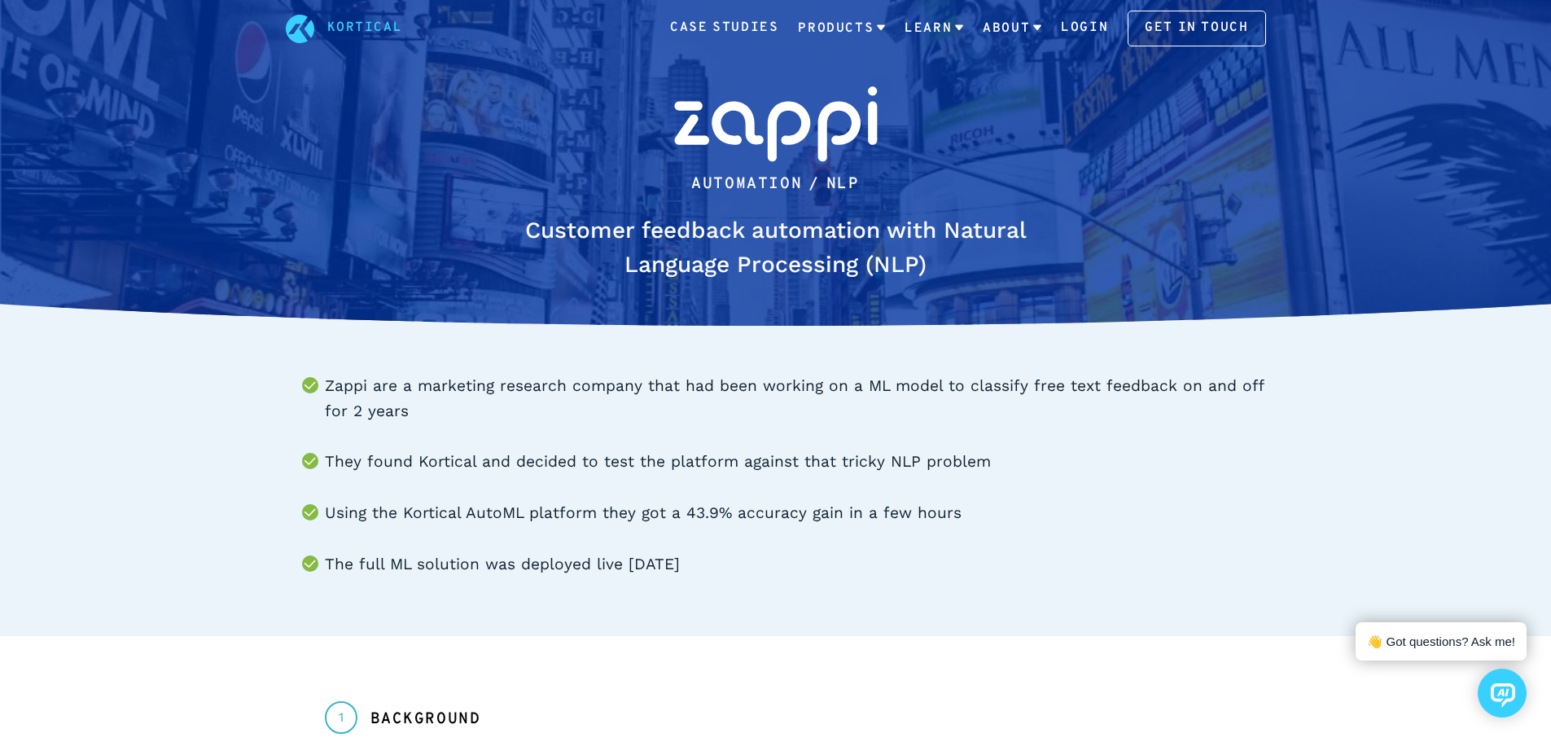
click at [349, 26] on link "Kortical" at bounding box center [365, 28] width 76 height 21
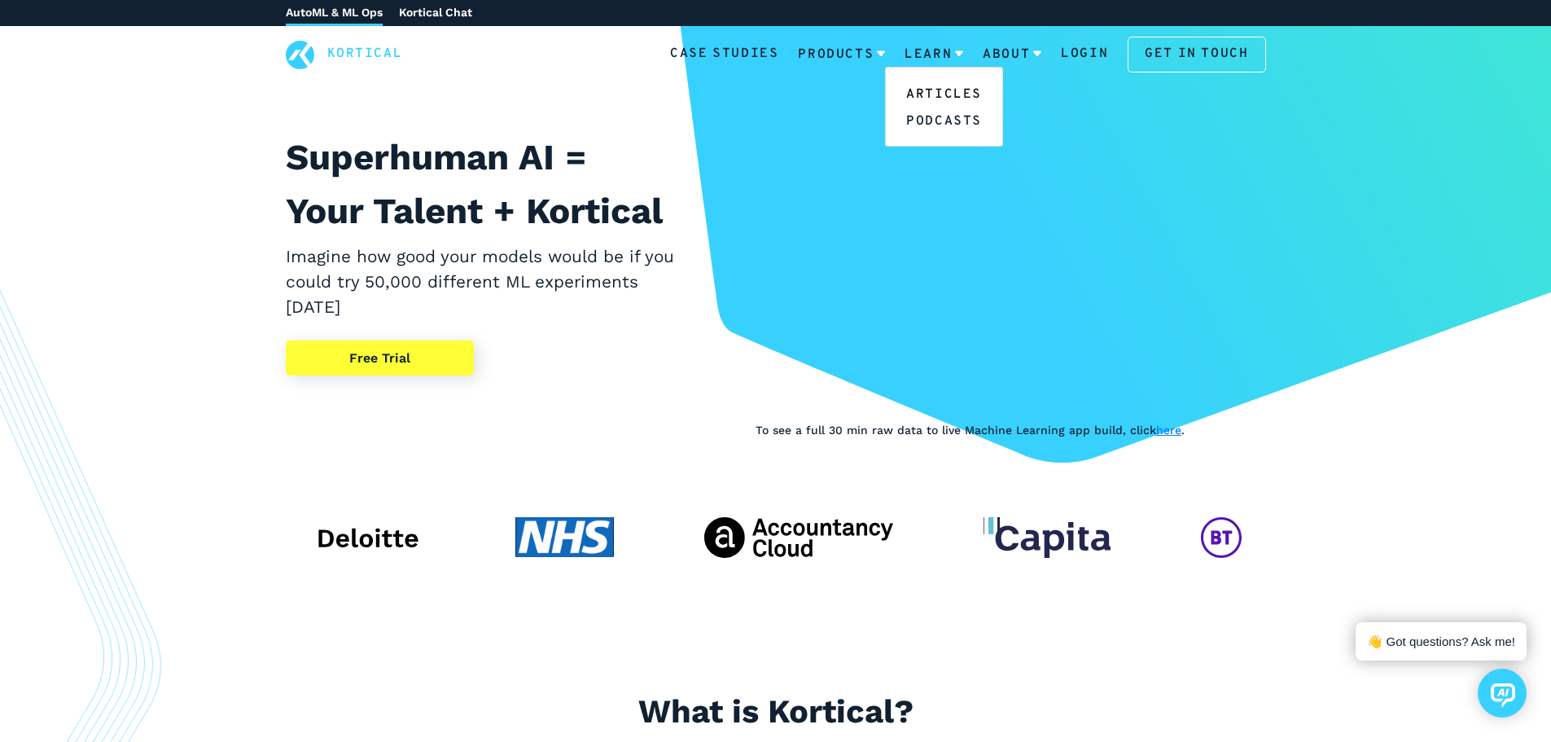
click at [926, 90] on link "Articles" at bounding box center [944, 93] width 116 height 27
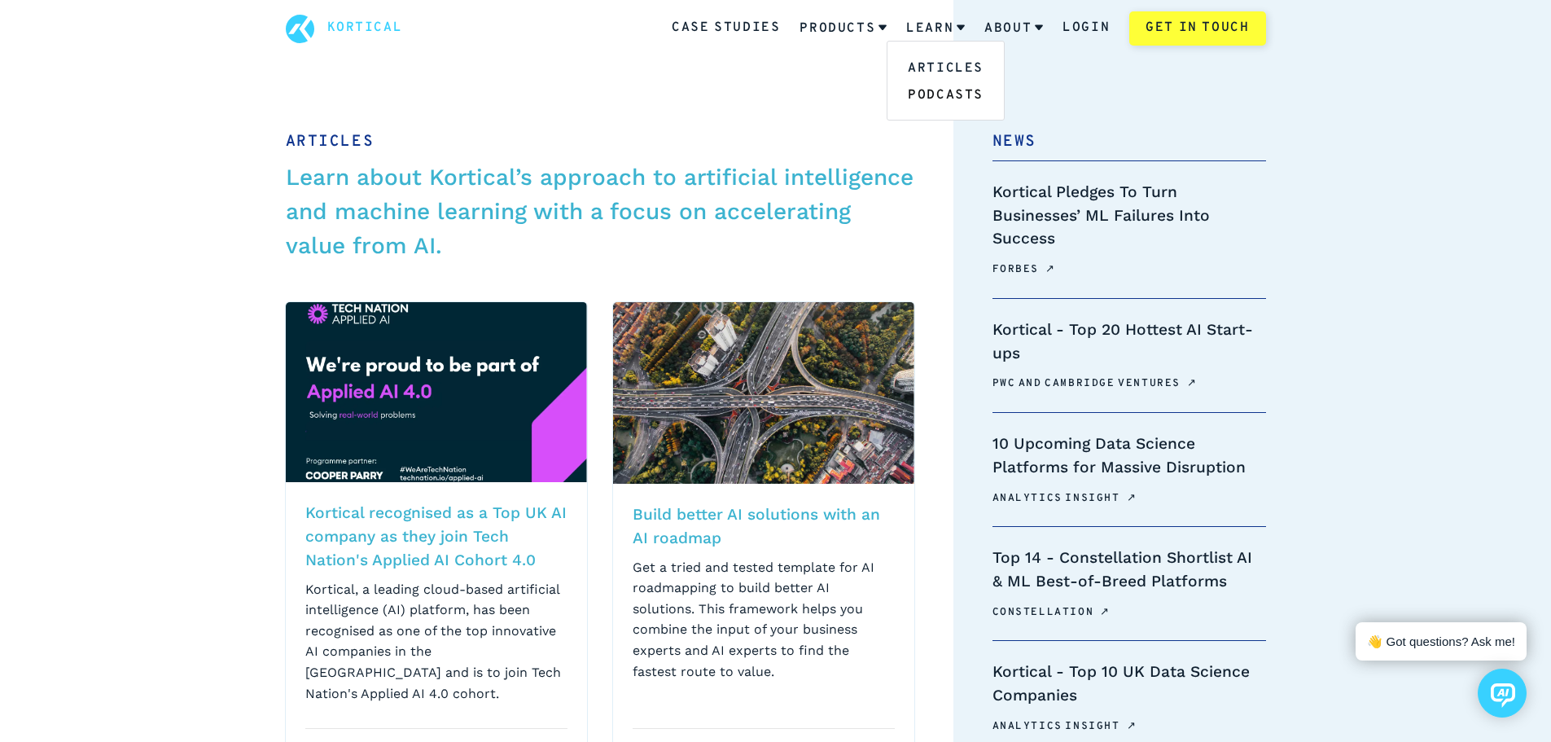
click at [941, 92] on link "Podcasts" at bounding box center [946, 94] width 116 height 27
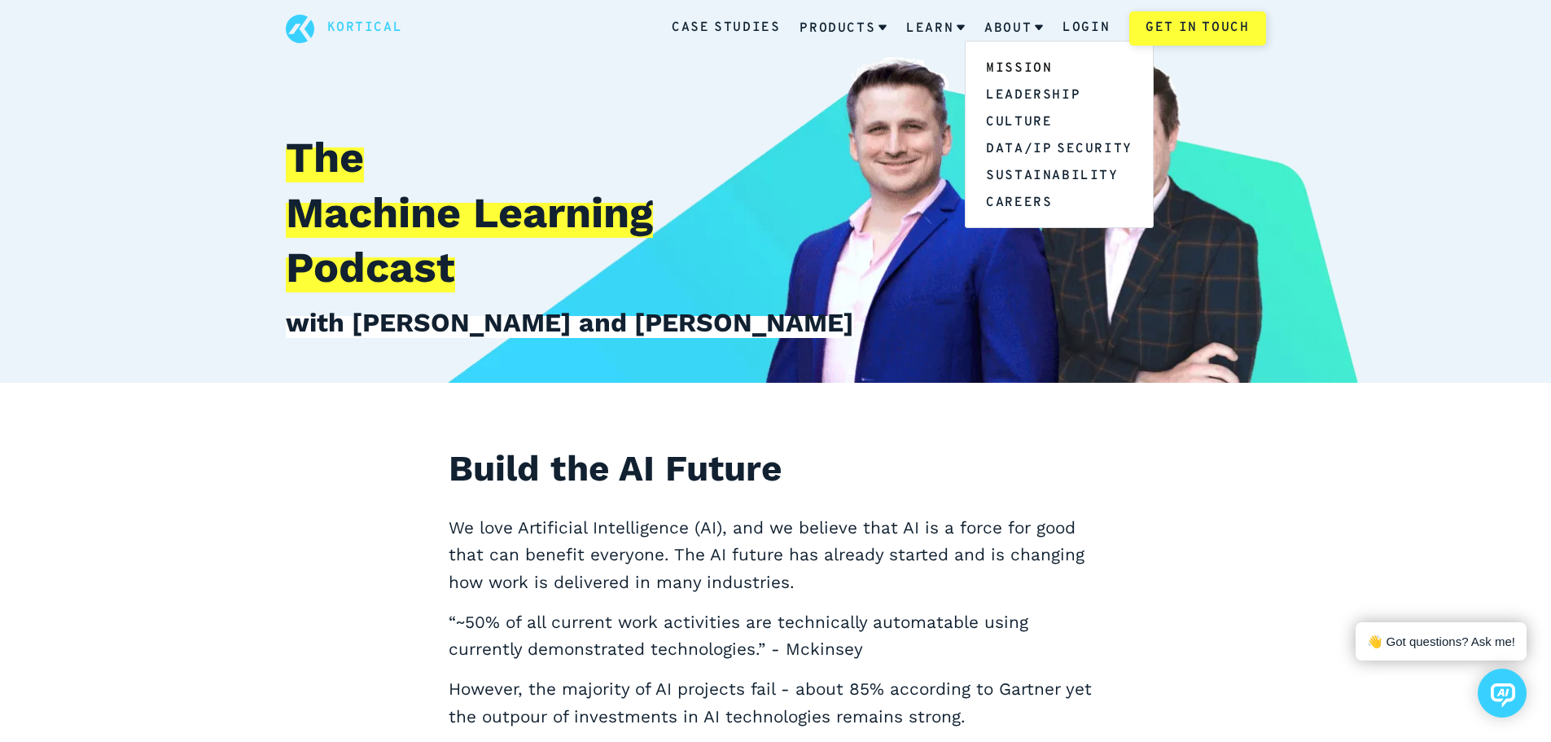
click at [1019, 68] on link "Mission" at bounding box center [1059, 67] width 187 height 27
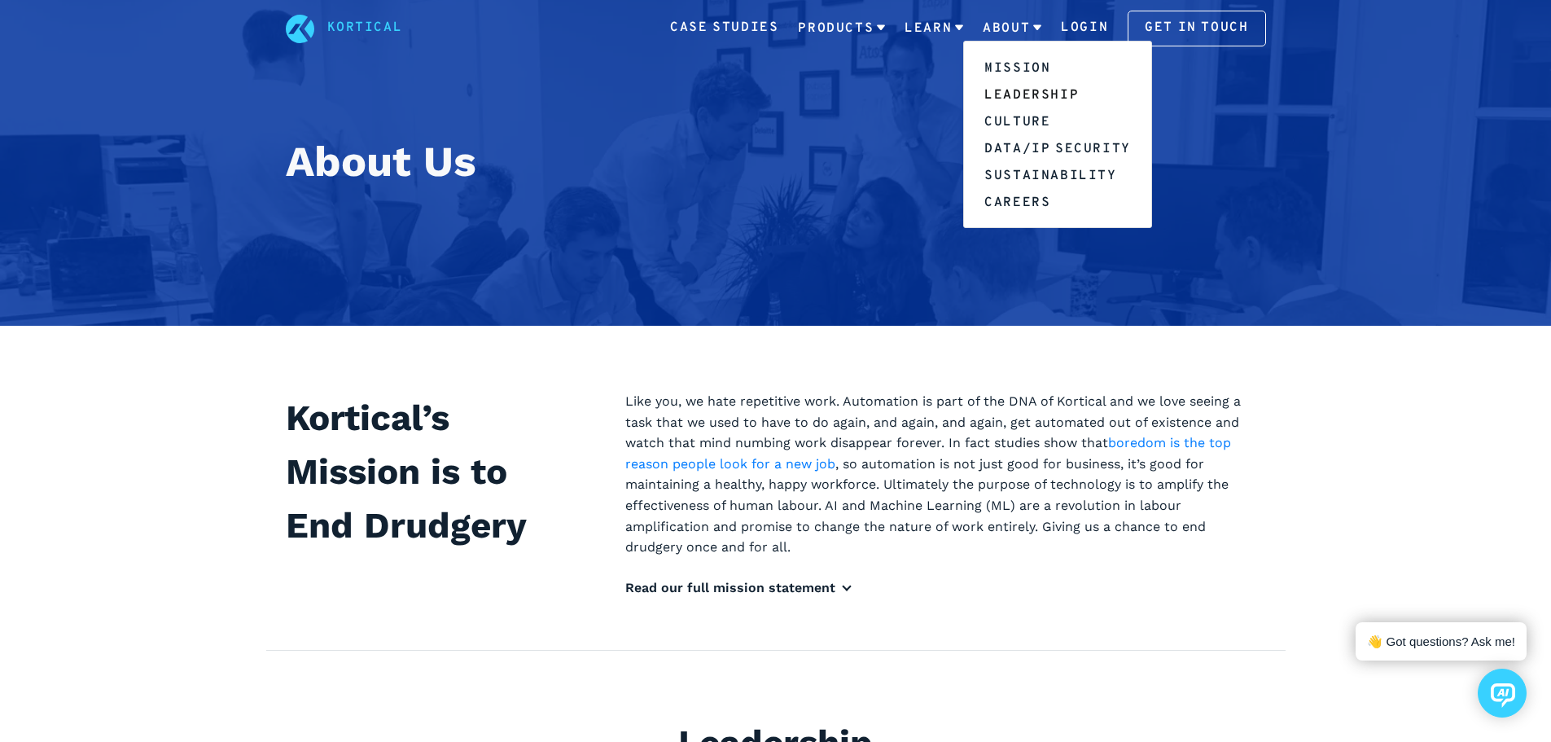
click at [1027, 96] on link "Leadership" at bounding box center [1057, 94] width 187 height 27
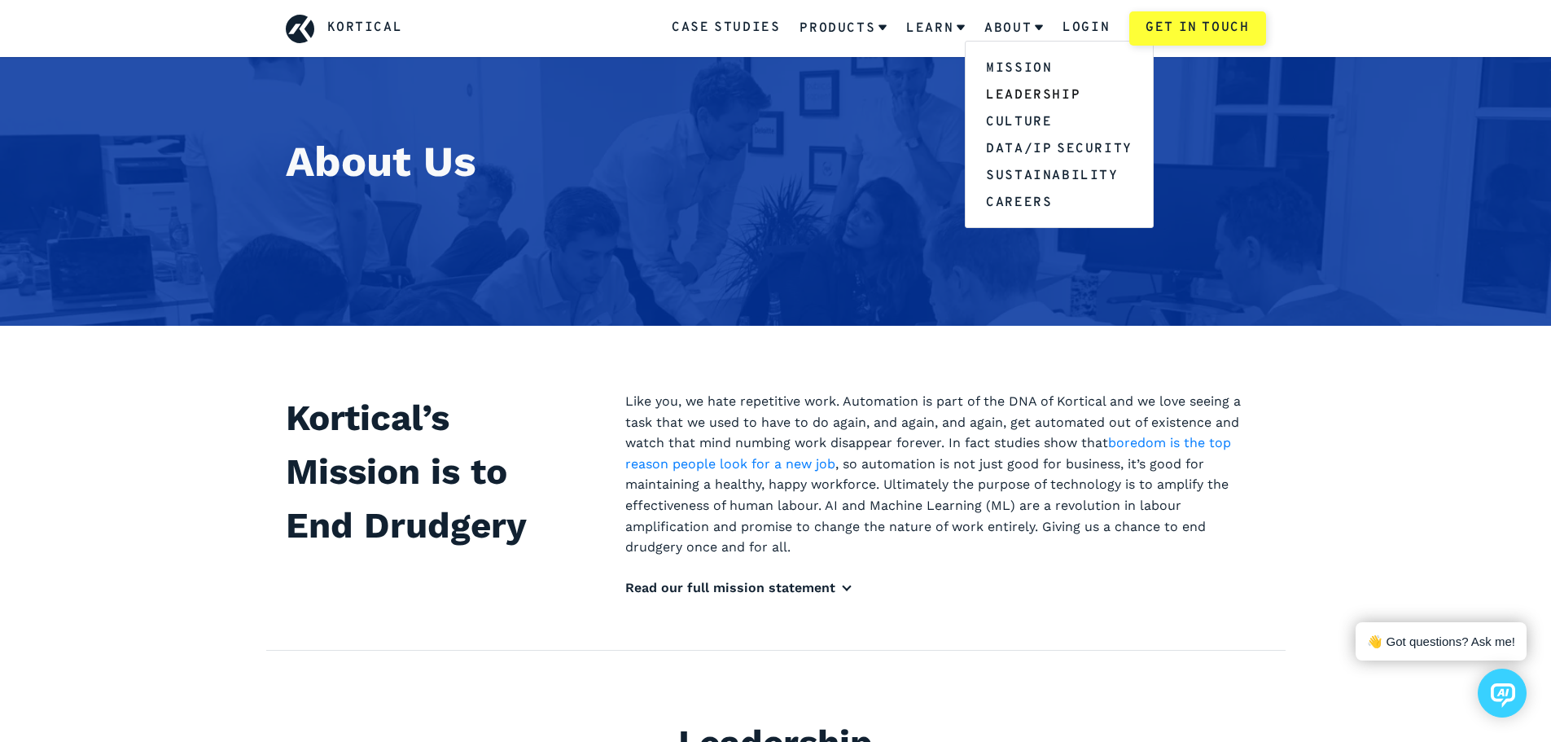
scroll to position [651, 0]
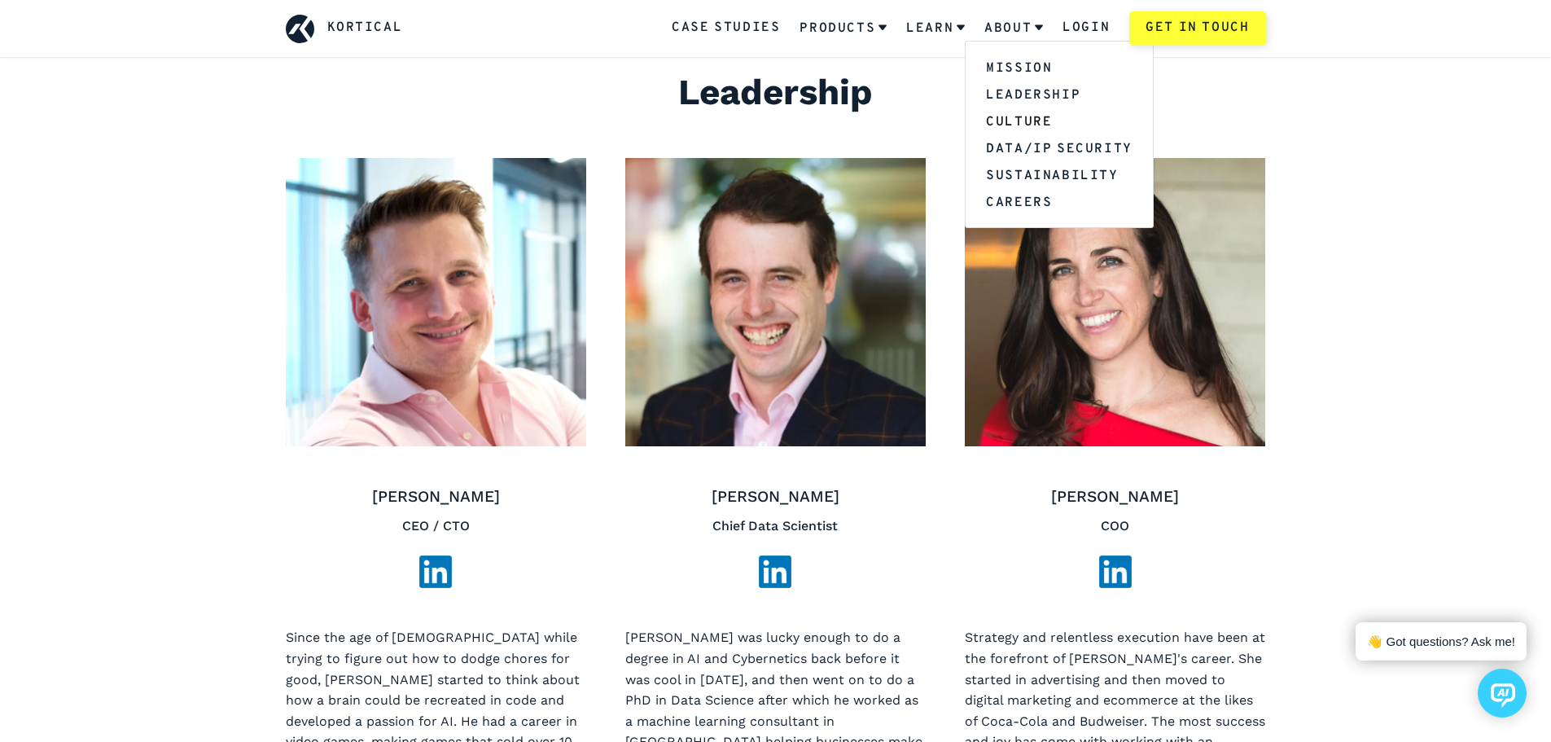
click at [1021, 120] on link "Culture" at bounding box center [1059, 121] width 187 height 27
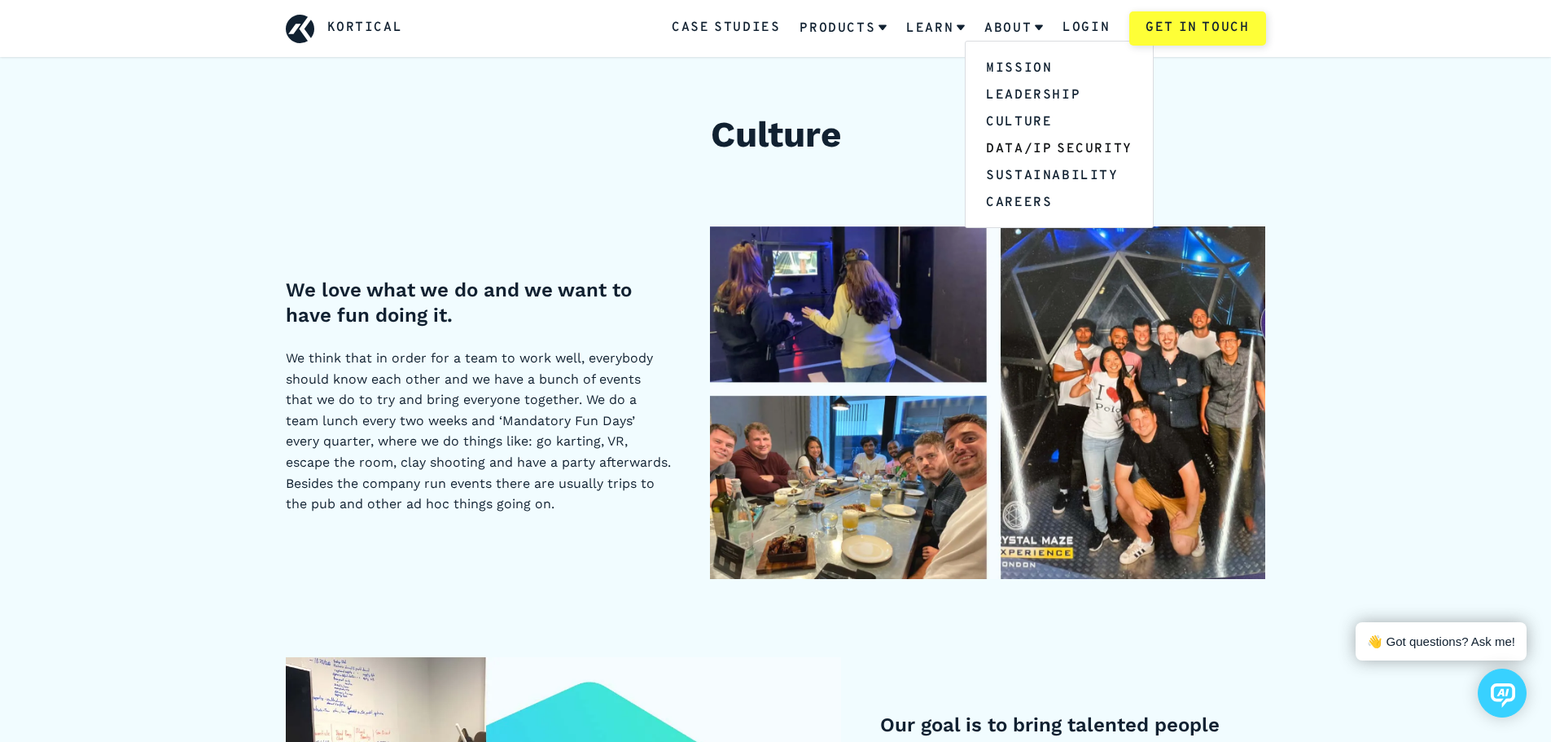
click at [1025, 144] on link "Data/IP Security" at bounding box center [1059, 147] width 187 height 27
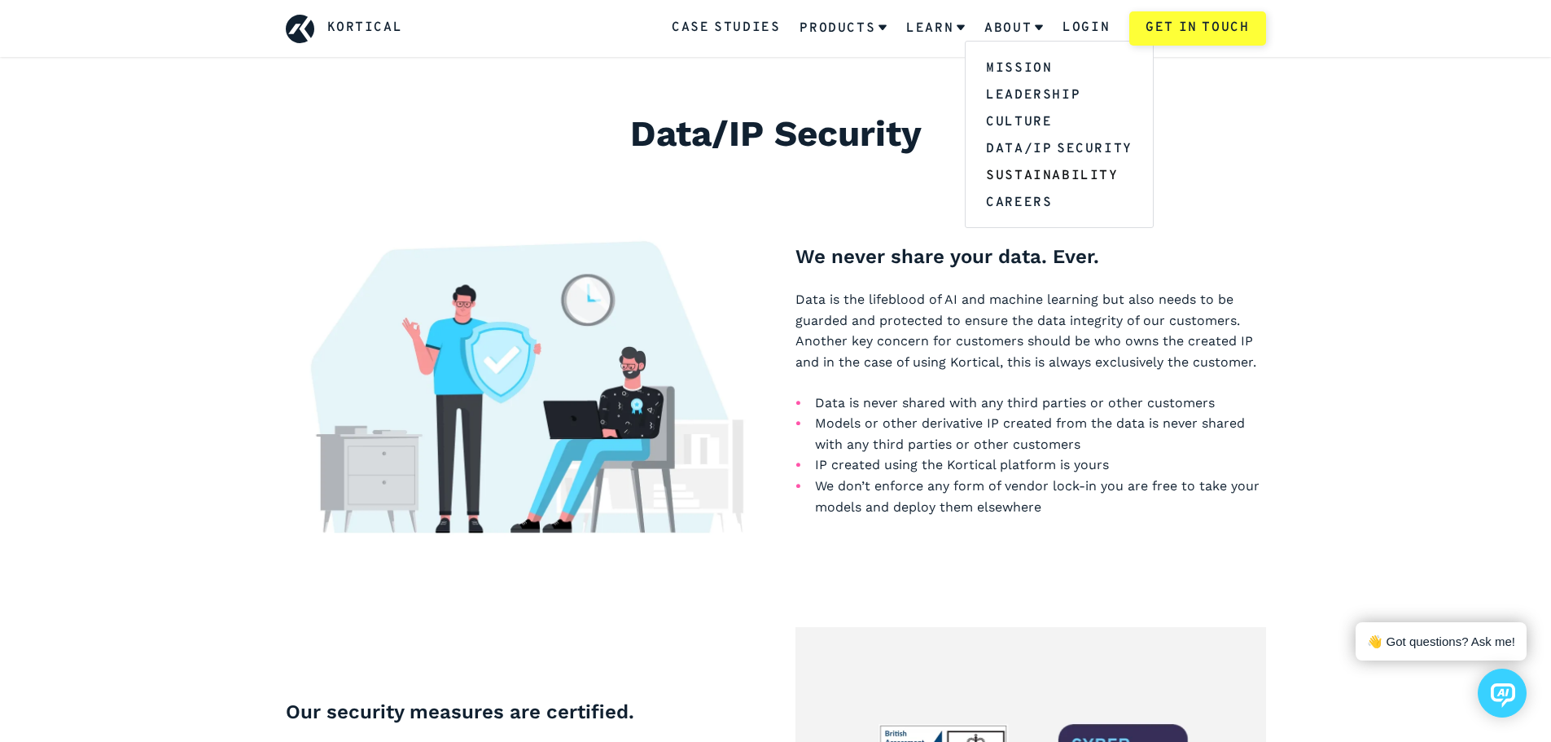
click at [1030, 176] on link "Sustainability" at bounding box center [1059, 174] width 187 height 27
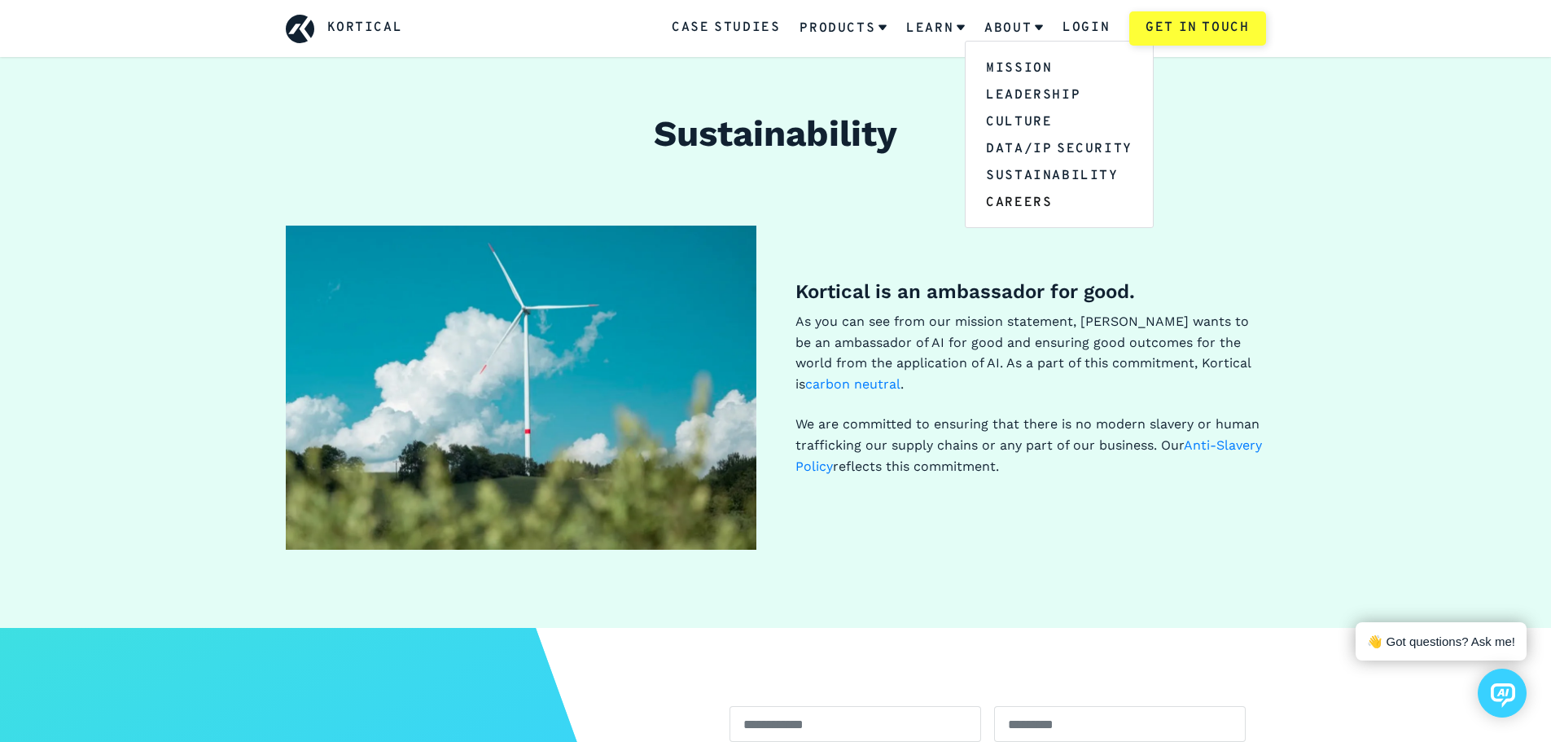
click at [1019, 203] on link "Careers" at bounding box center [1059, 201] width 187 height 27
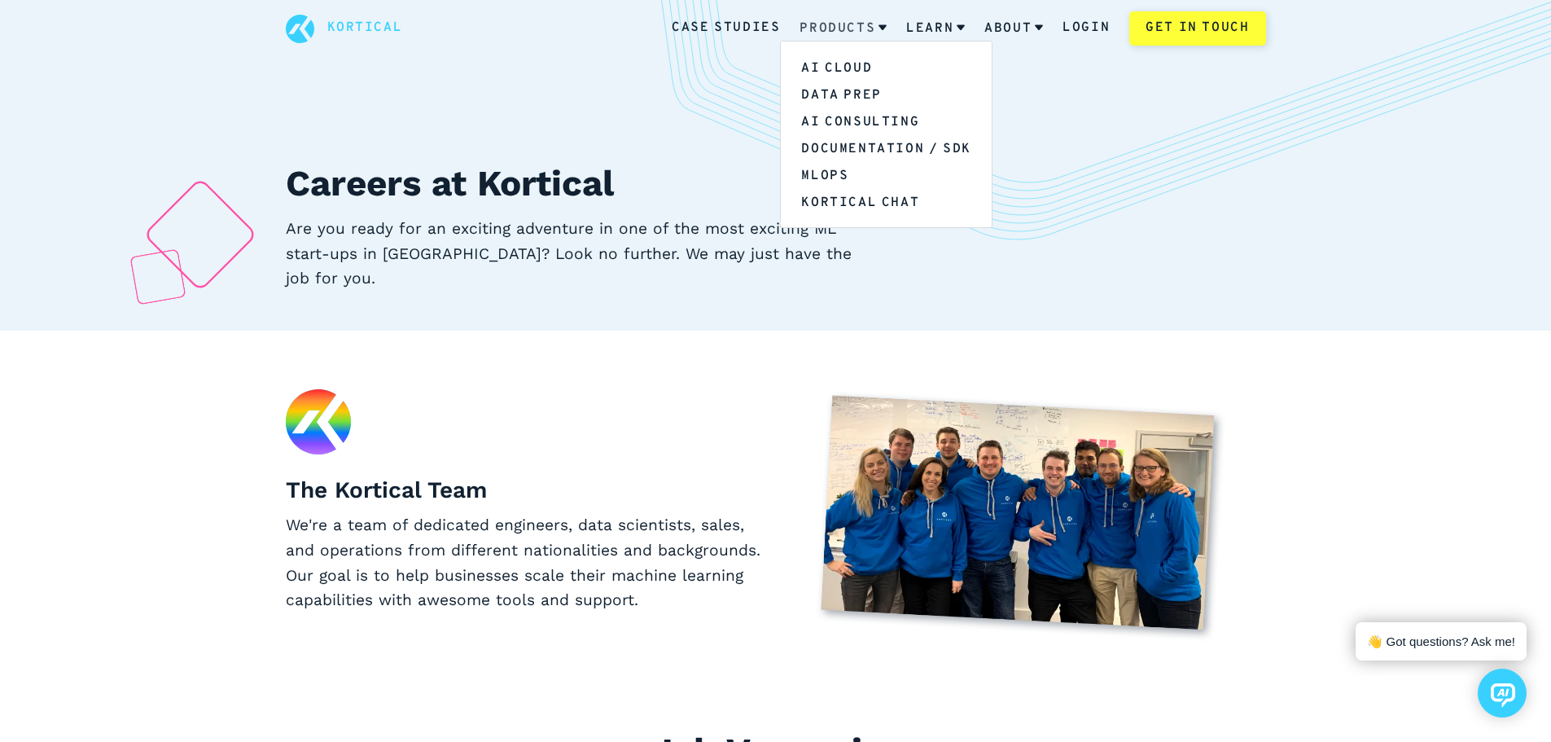
click at [846, 27] on link "Products" at bounding box center [843, 28] width 87 height 42
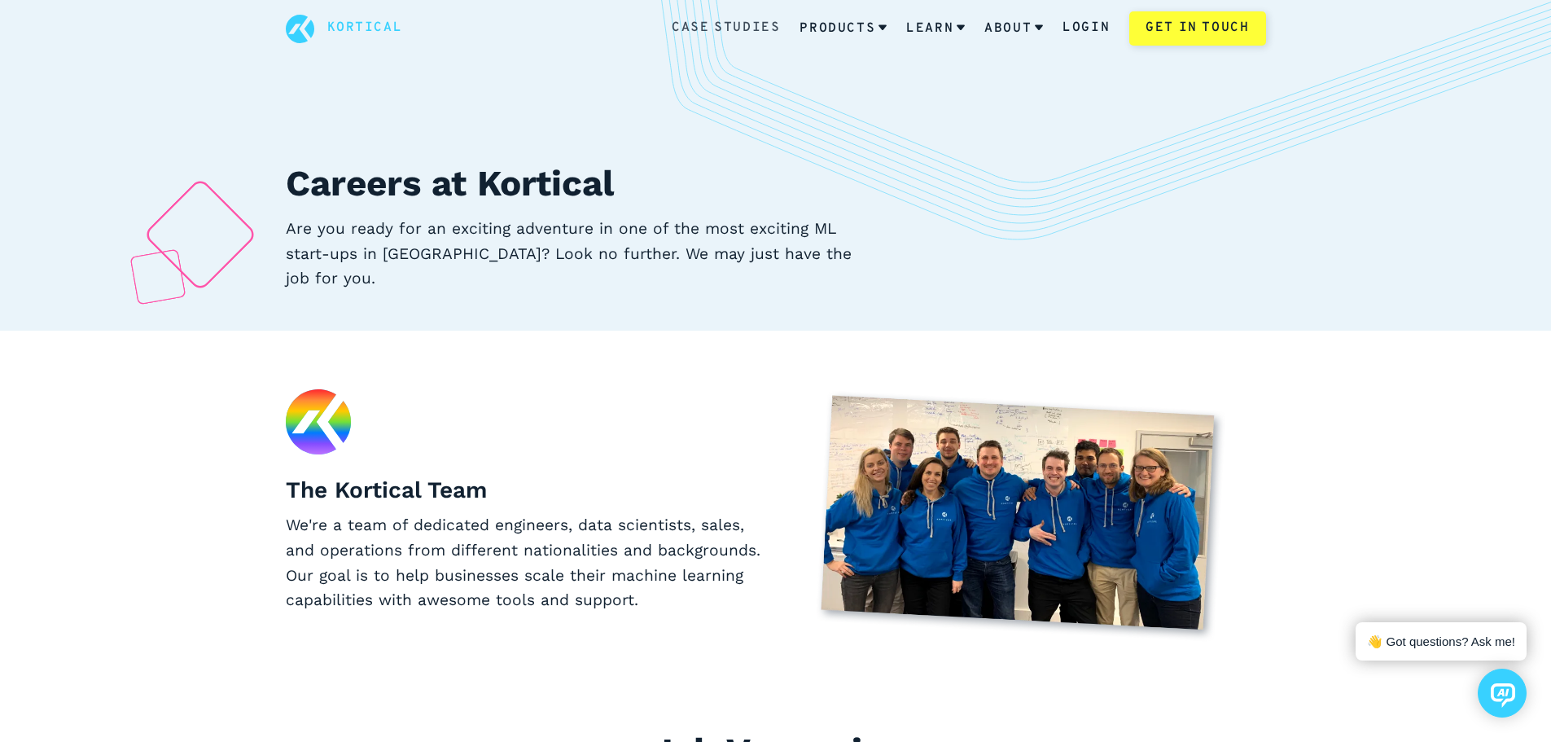
click at [747, 30] on link "Case Studies" at bounding box center [726, 28] width 108 height 21
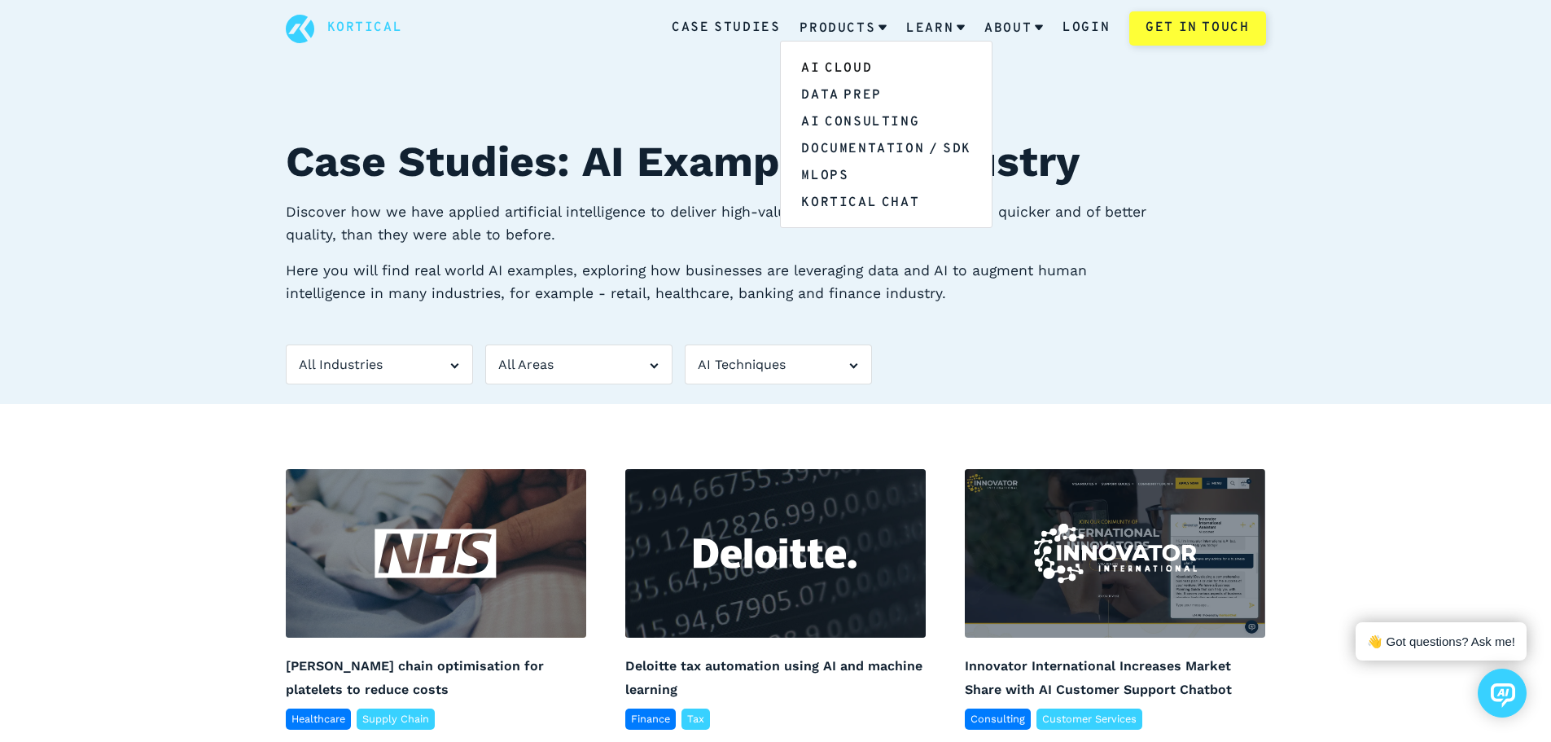
click at [836, 66] on link "AI Cloud" at bounding box center [886, 67] width 210 height 27
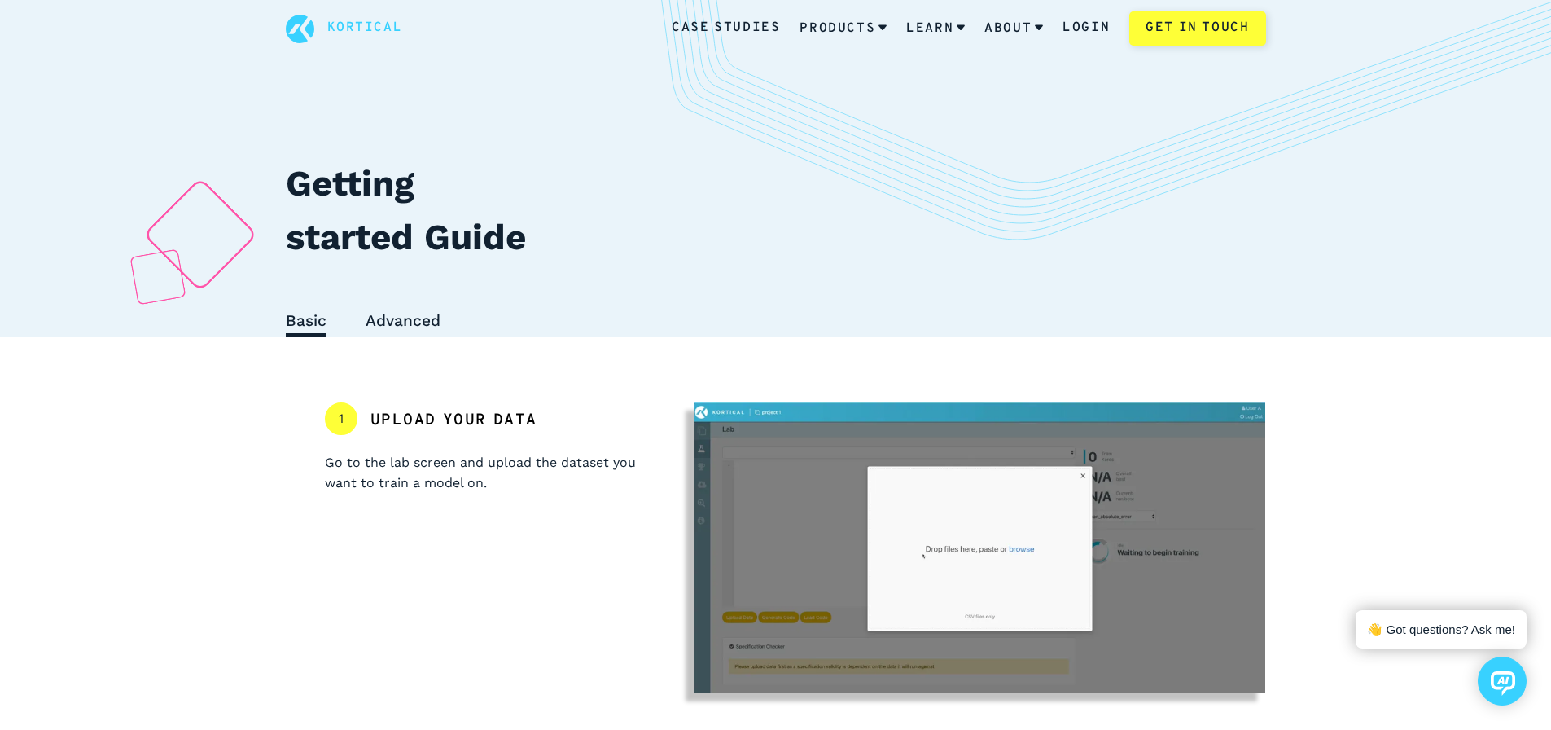
click at [344, 29] on link "Kortical" at bounding box center [365, 28] width 76 height 21
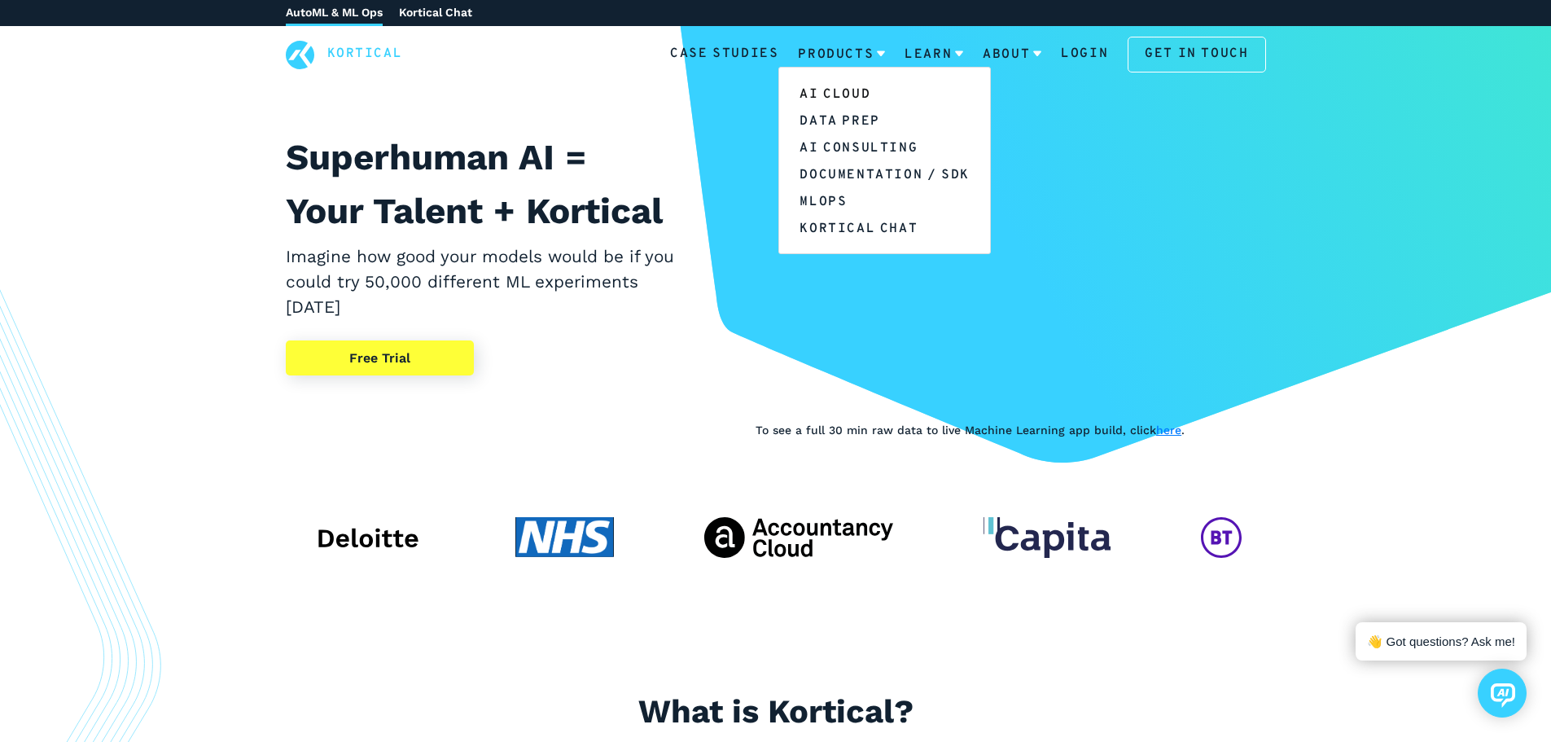
click at [862, 86] on link "AI Cloud" at bounding box center [884, 93] width 210 height 27
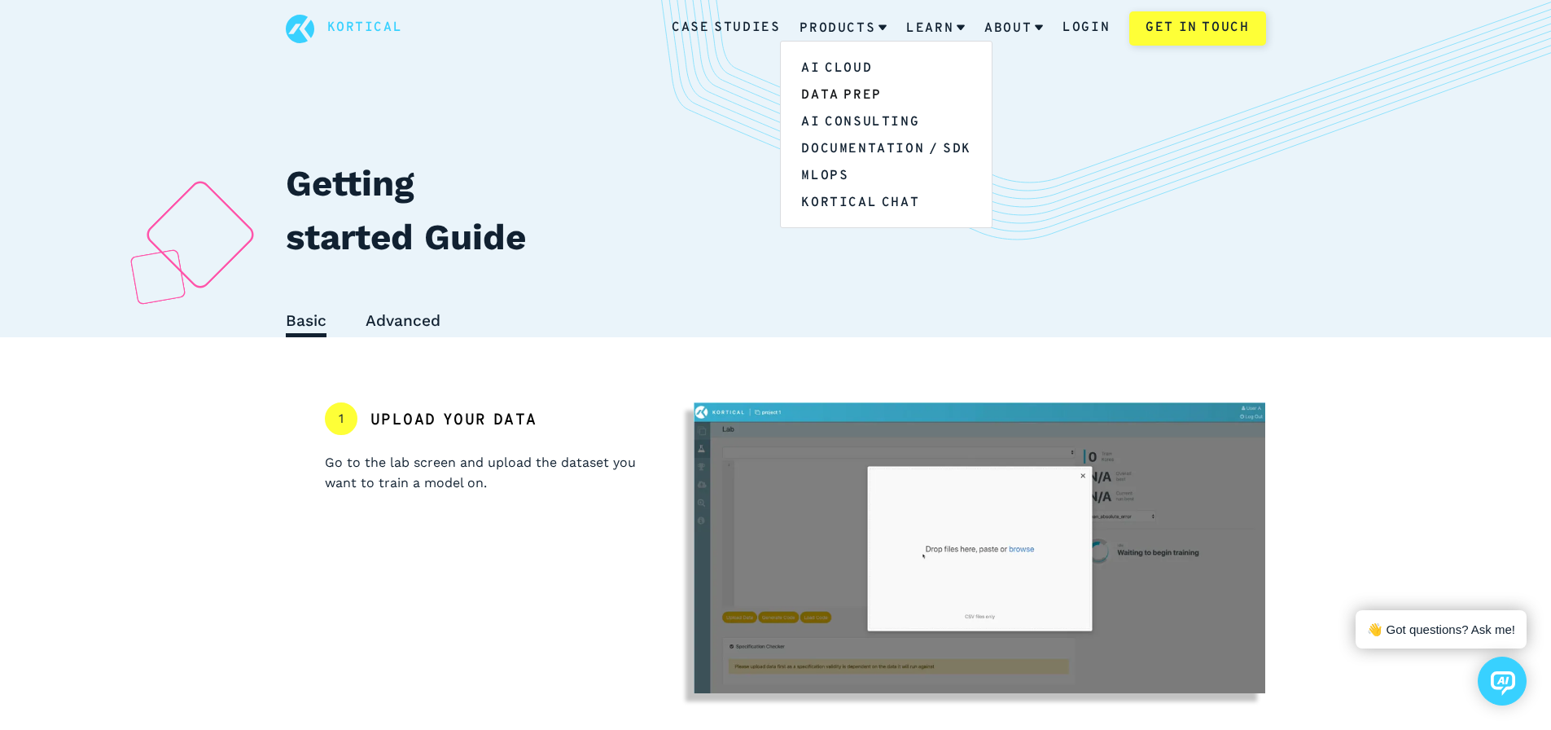
click at [839, 92] on link "Data Prep" at bounding box center [886, 94] width 210 height 27
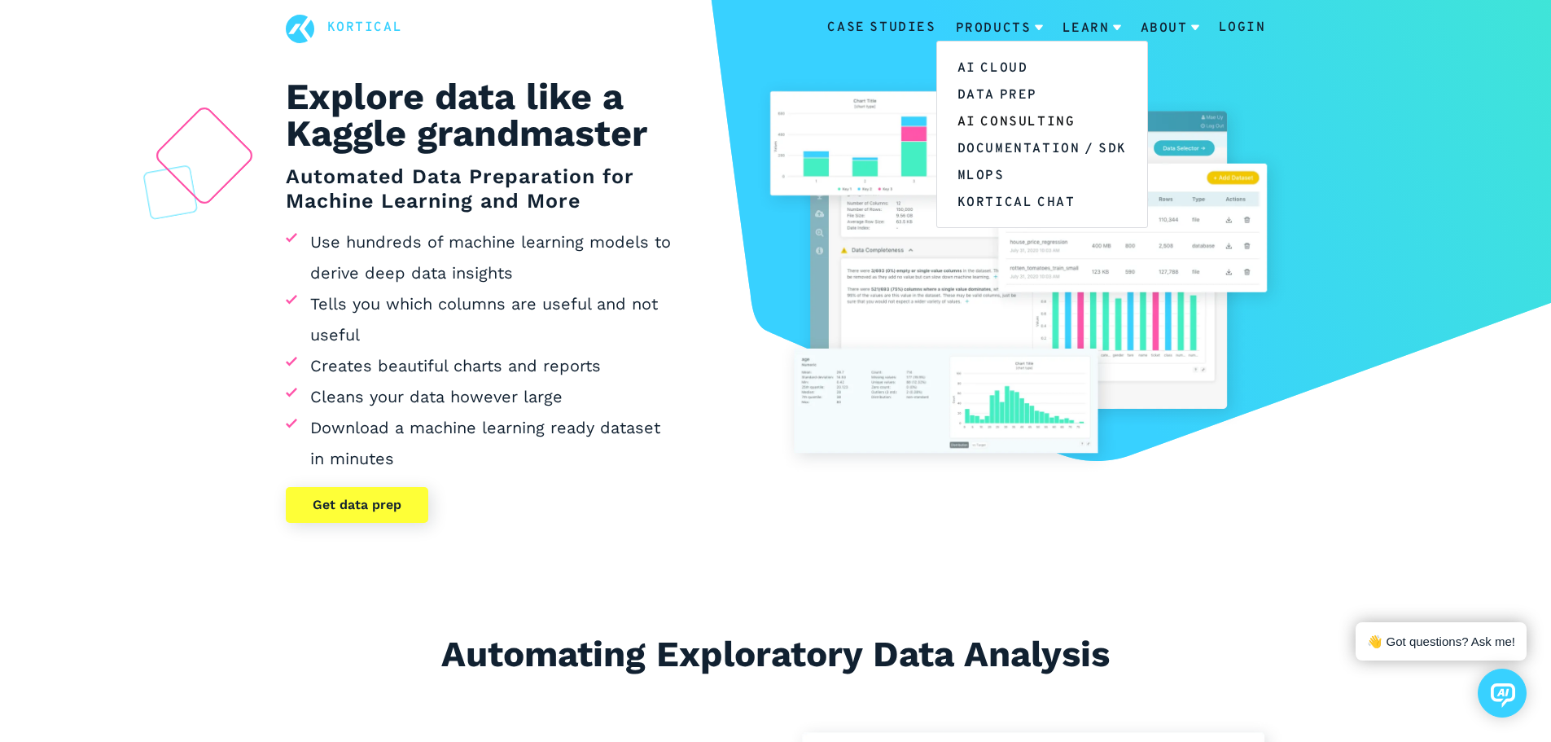
click at [994, 118] on link "AI Consulting" at bounding box center [1042, 121] width 210 height 27
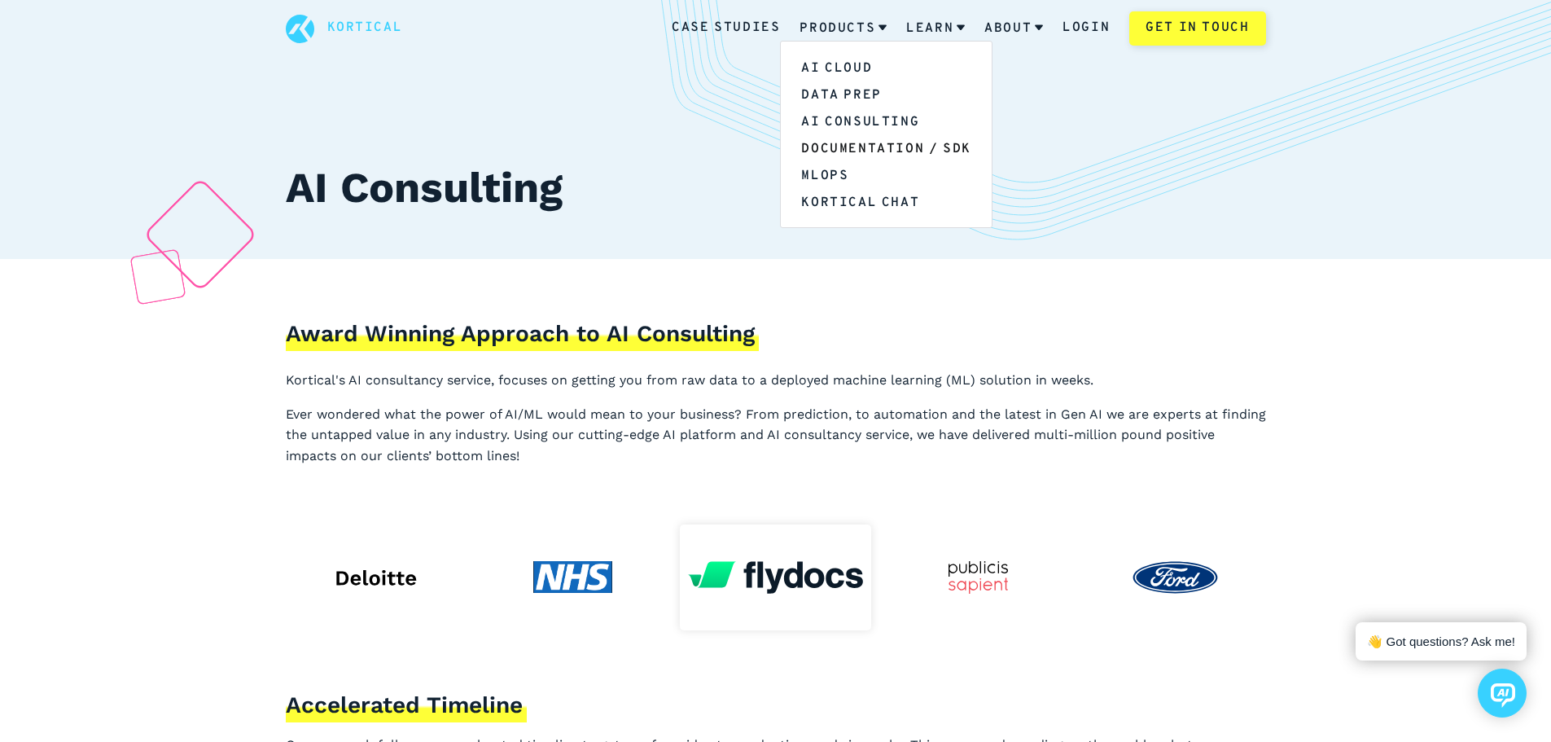
click at [838, 148] on link "Documentation / SDK" at bounding box center [886, 147] width 210 height 27
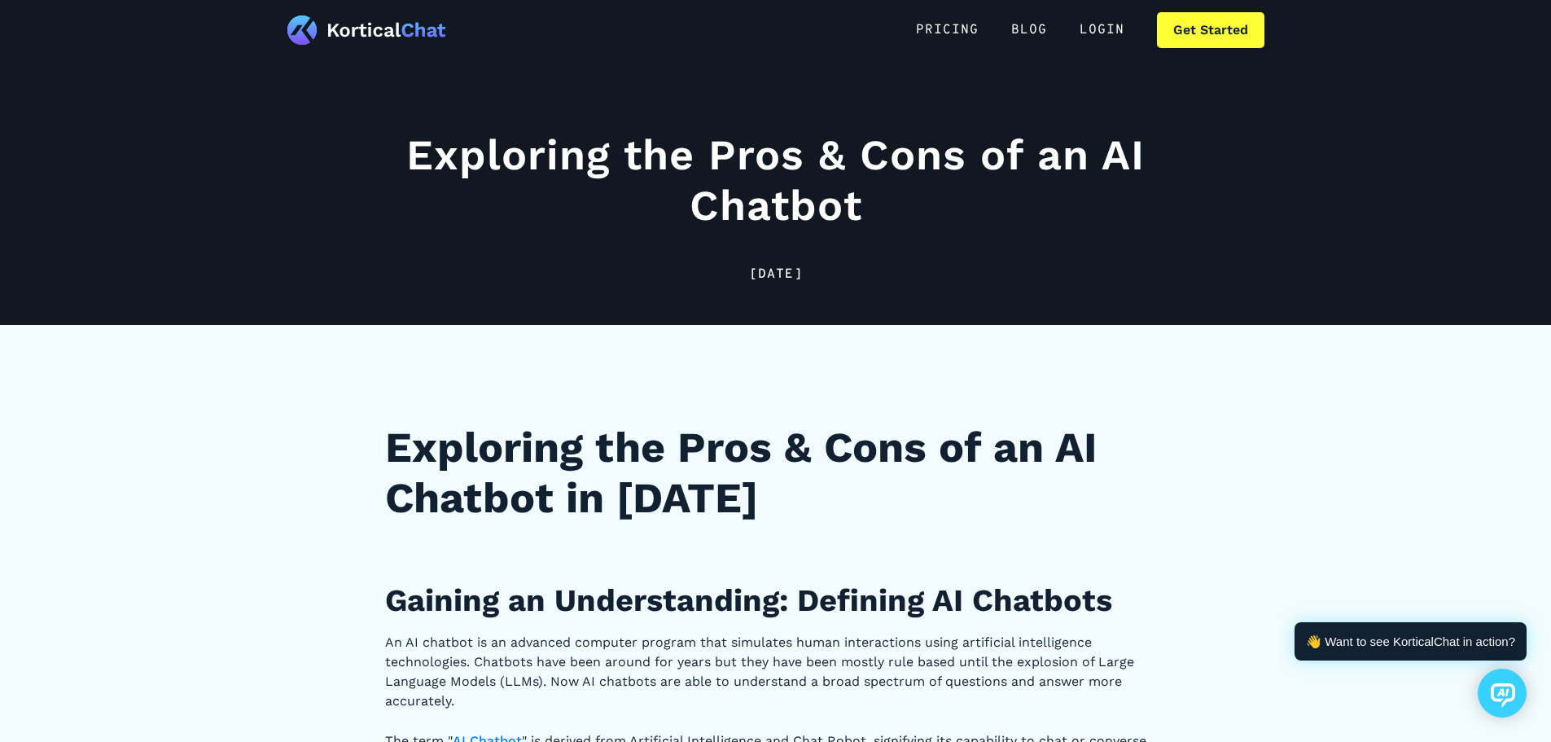
scroll to position [13, 0]
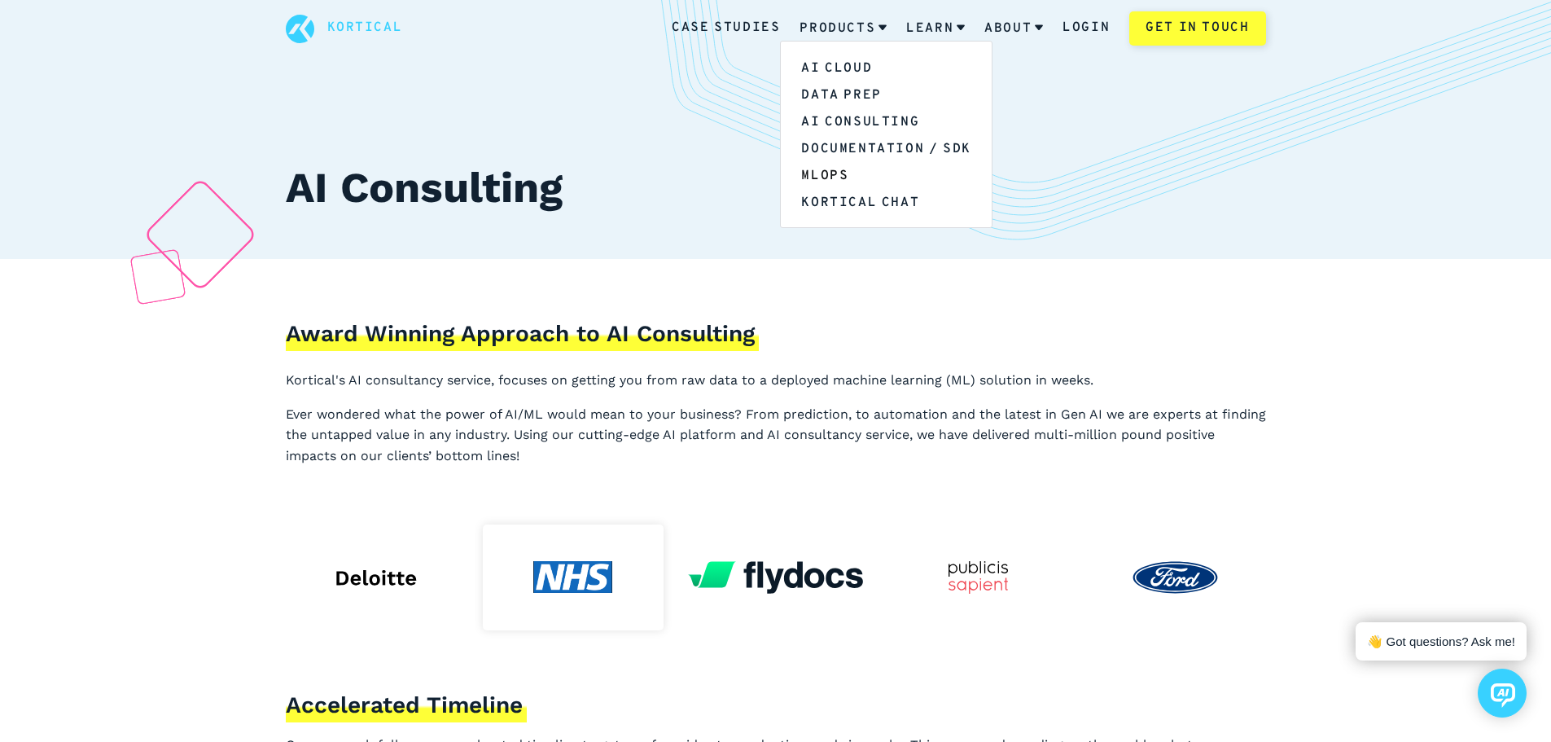
click at [834, 173] on link "MLOps" at bounding box center [886, 174] width 210 height 27
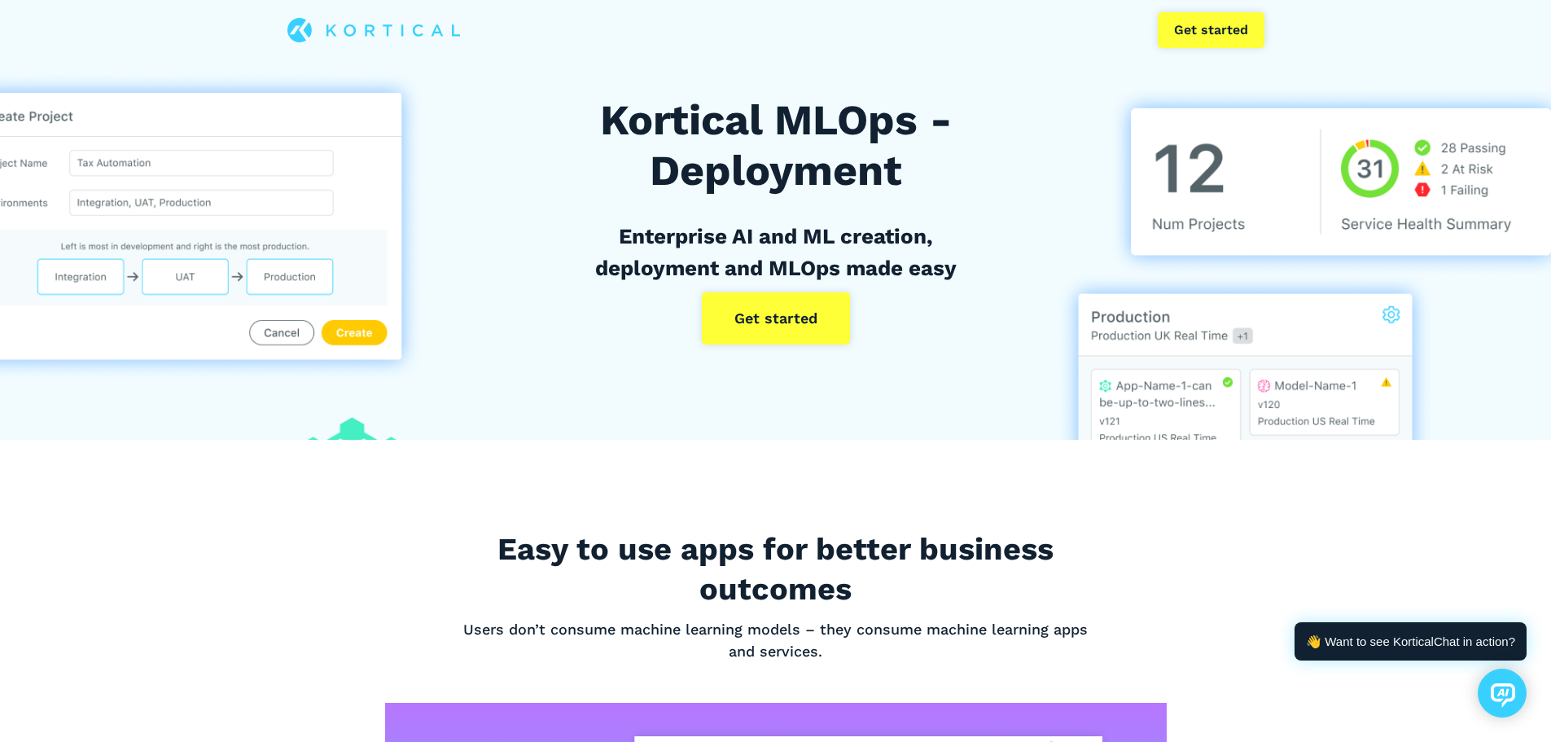
scroll to position [13, 0]
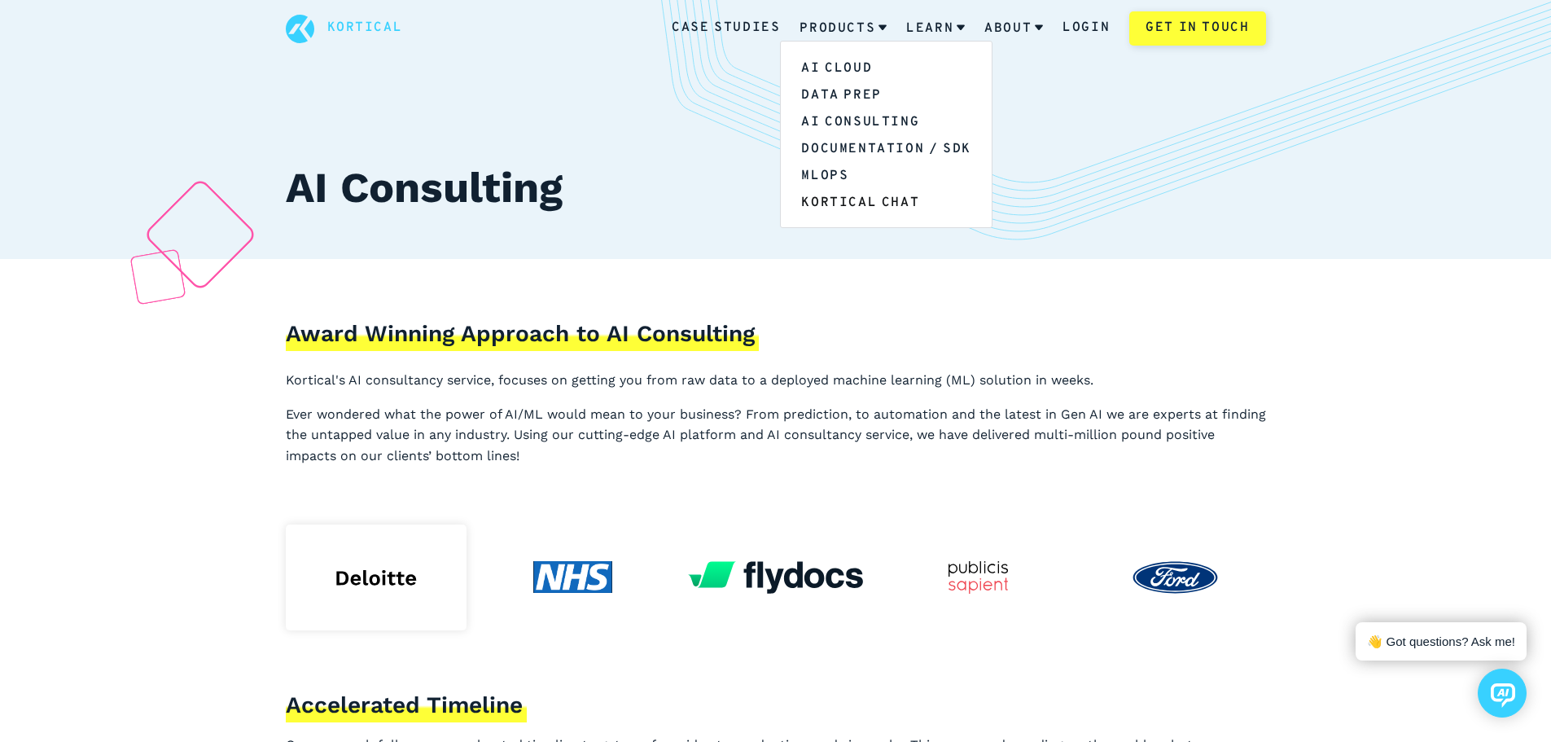
click at [856, 202] on link "Kortical Chat" at bounding box center [886, 201] width 210 height 27
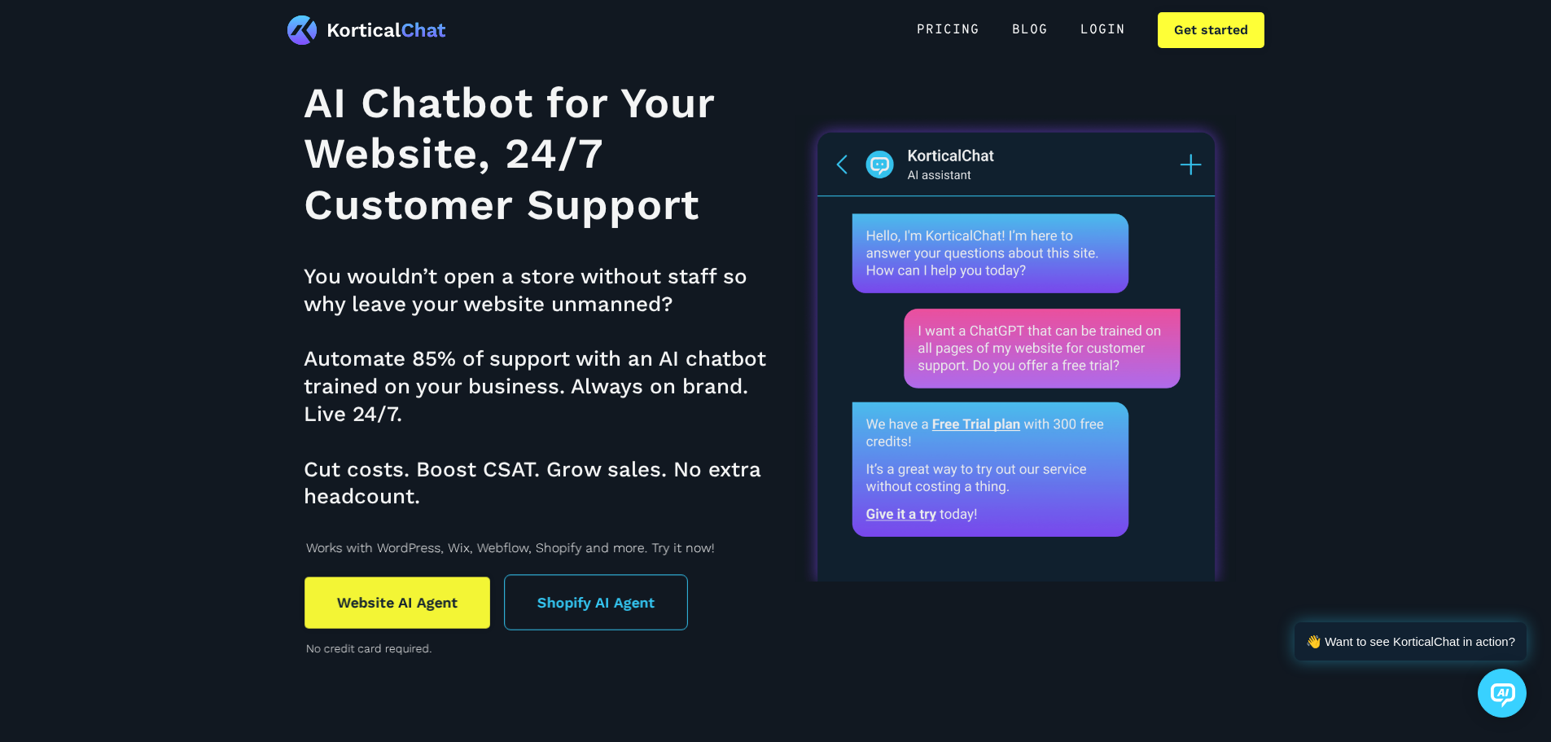
scroll to position [13, 0]
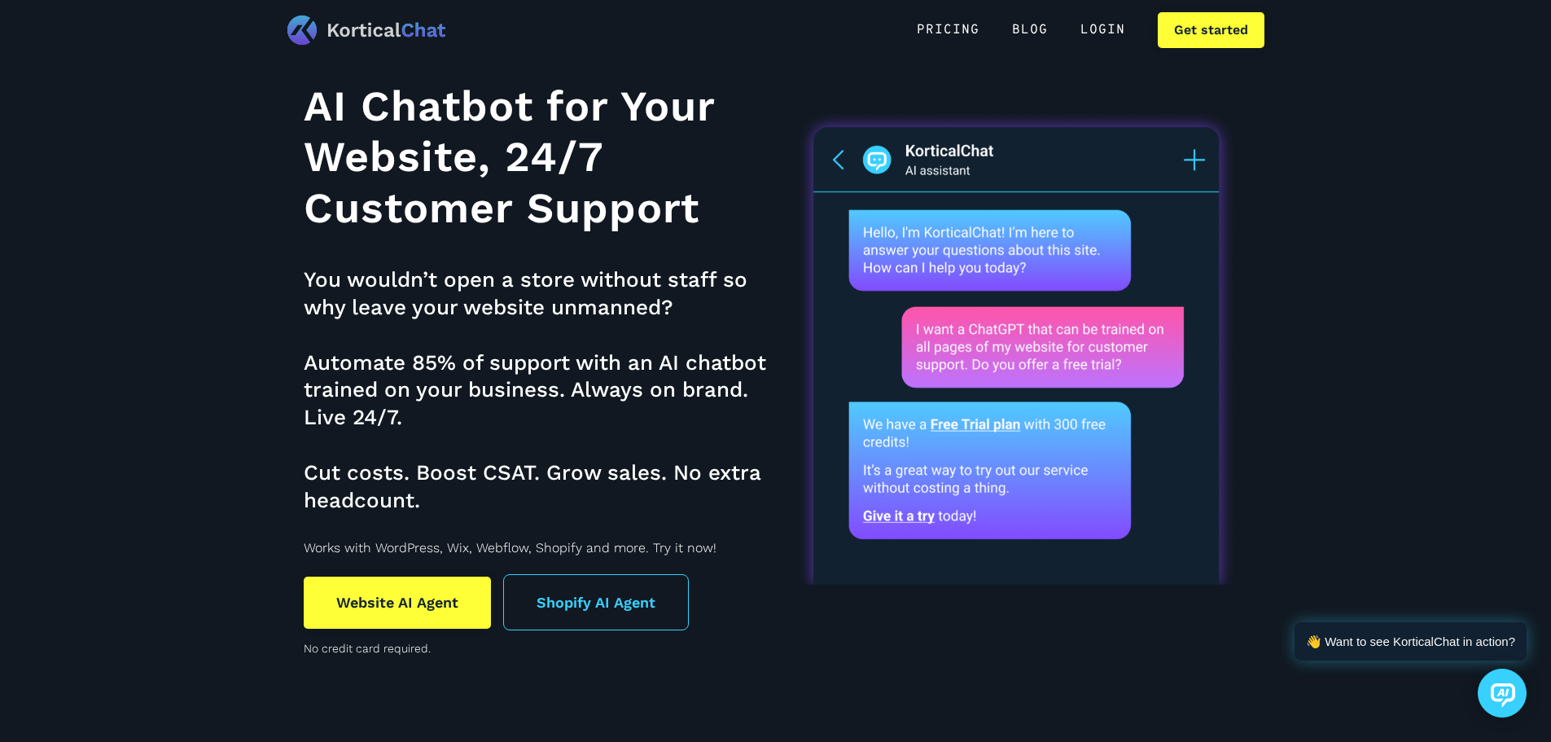
click at [343, 33] on img at bounding box center [366, 29] width 159 height 29
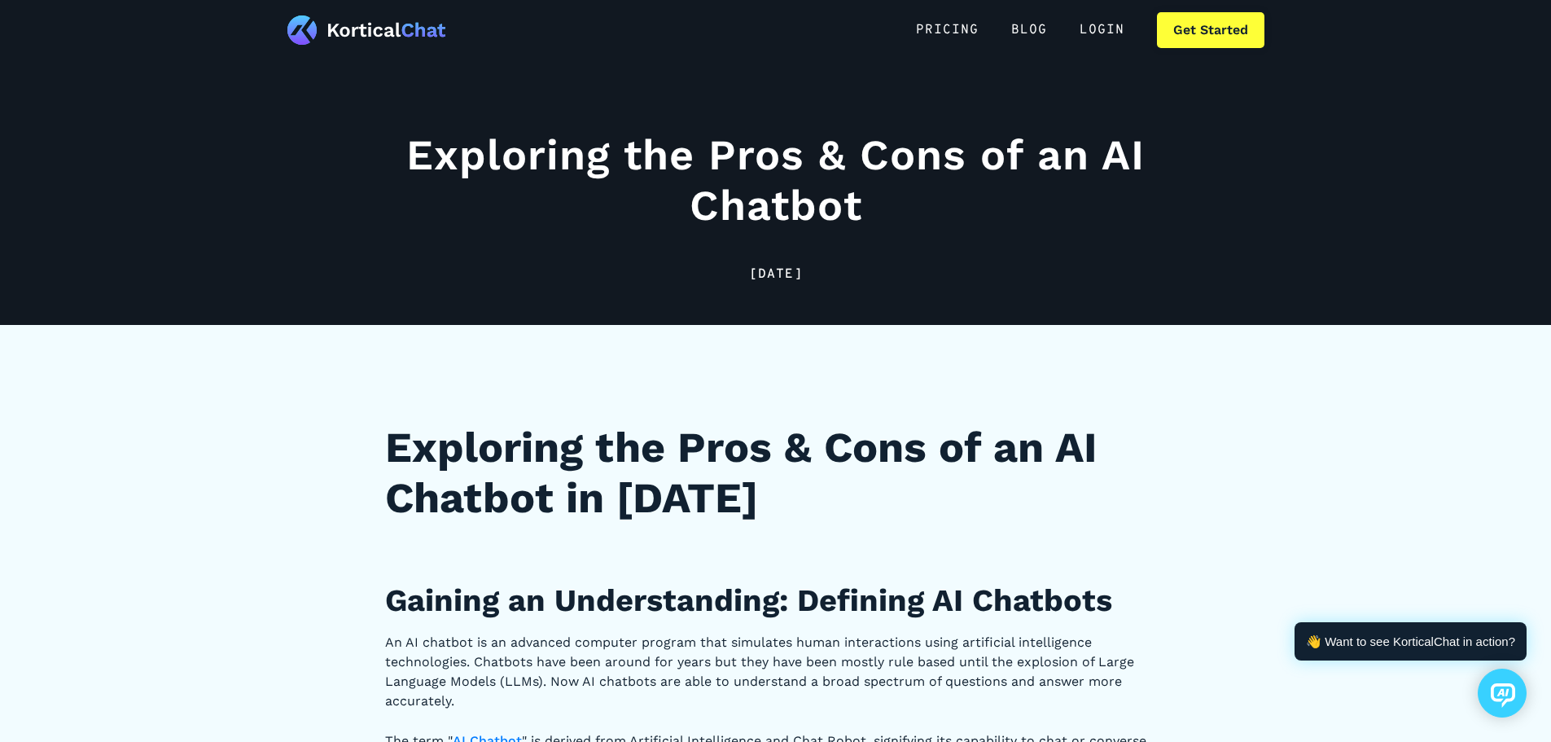
scroll to position [13, 0]
click at [1030, 26] on link "Blog" at bounding box center [1029, 30] width 68 height 36
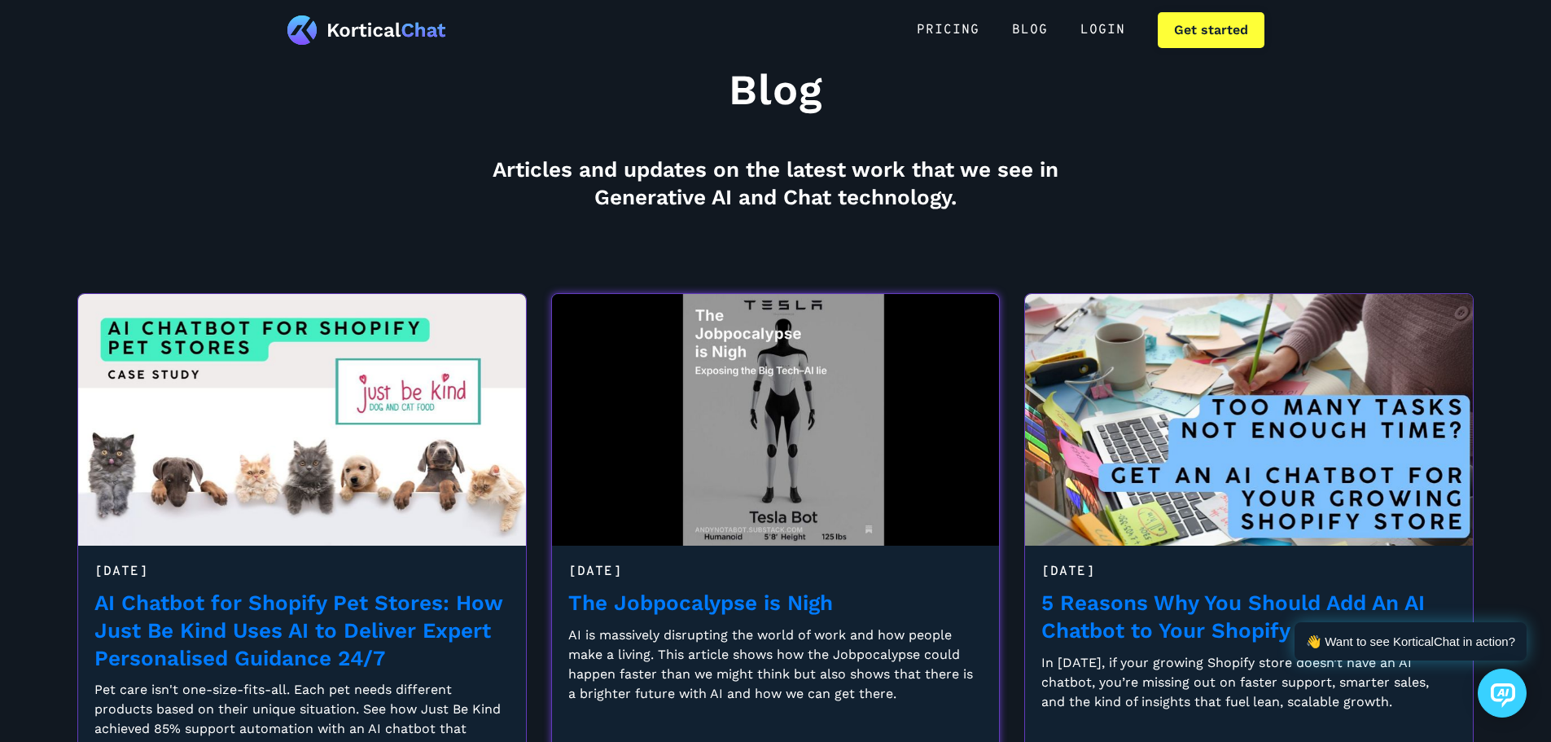
scroll to position [244, 0]
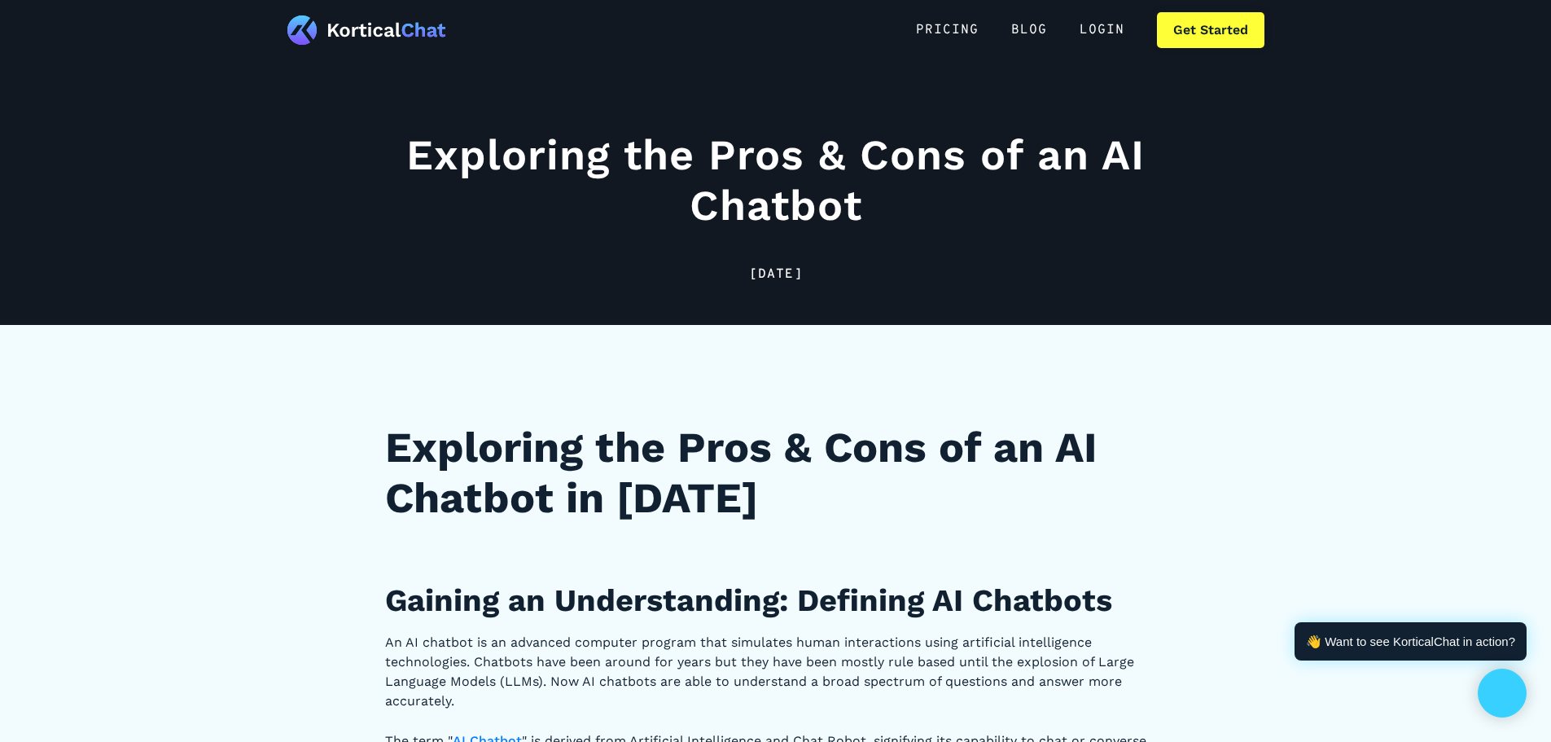
scroll to position [13, 0]
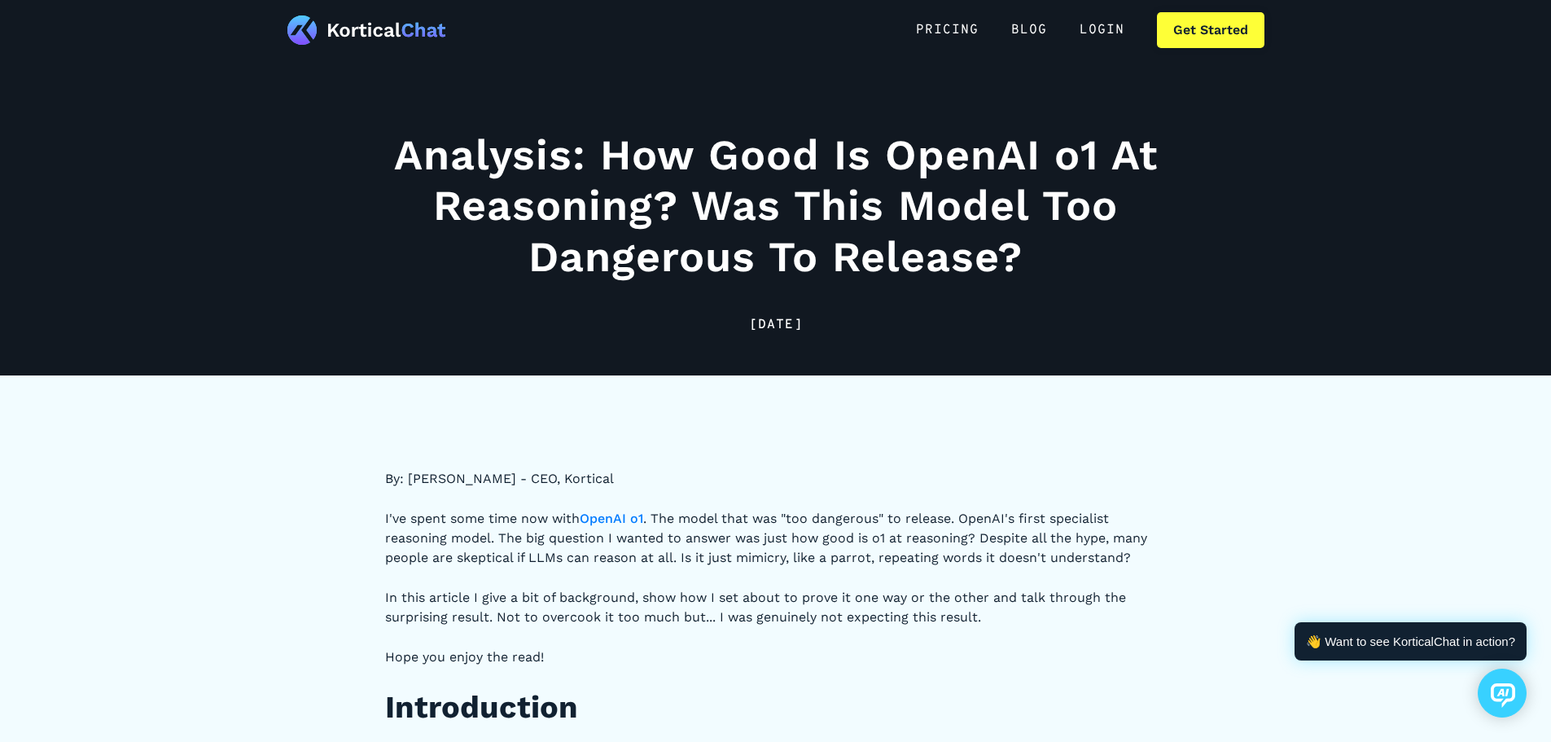
scroll to position [13, 0]
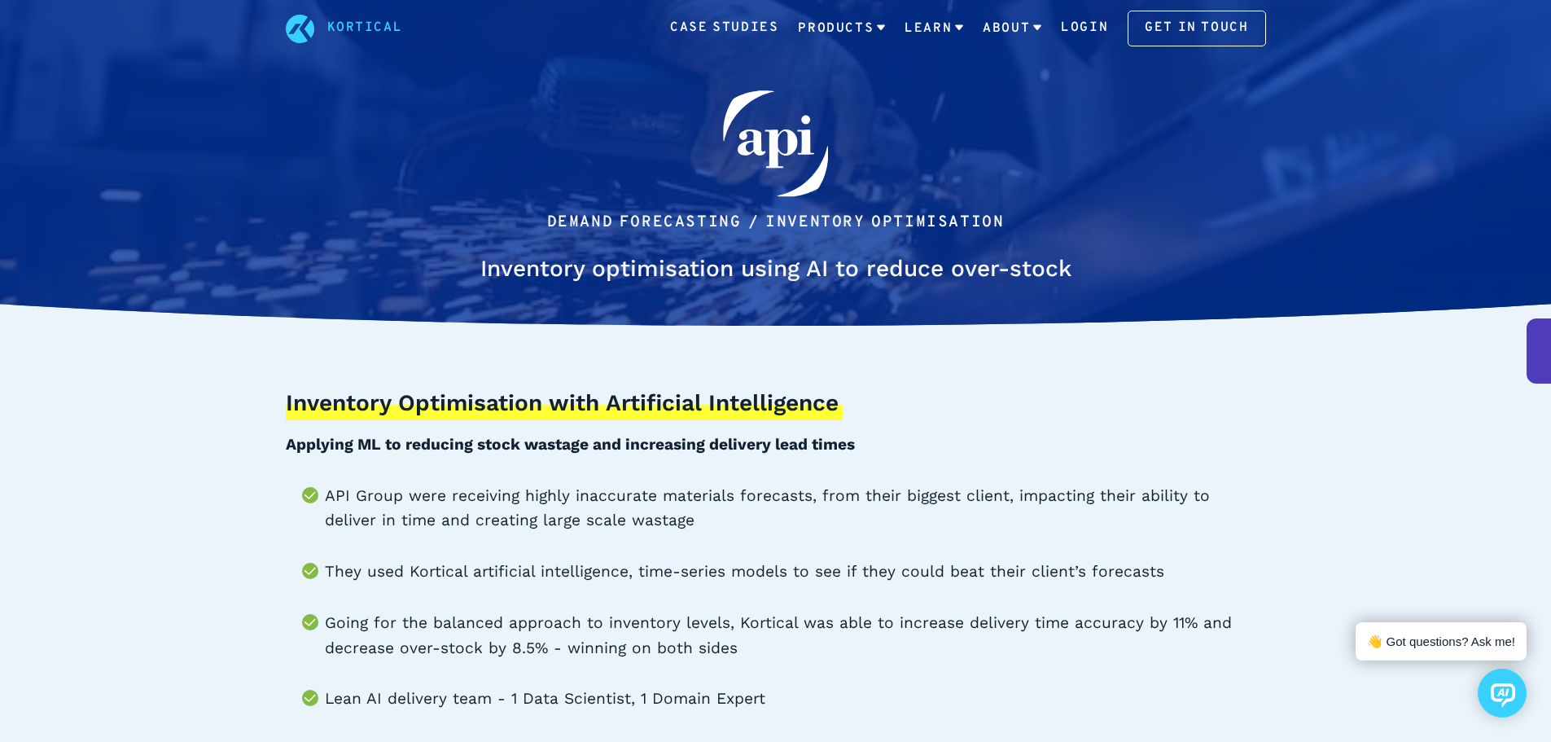
drag, startPoint x: 0, startPoint y: 0, endPoint x: 314, endPoint y: 30, distance: 315.0
click at [314, 30] on icon at bounding box center [300, 29] width 29 height 29
